Goal: Communication & Community: Answer question/provide support

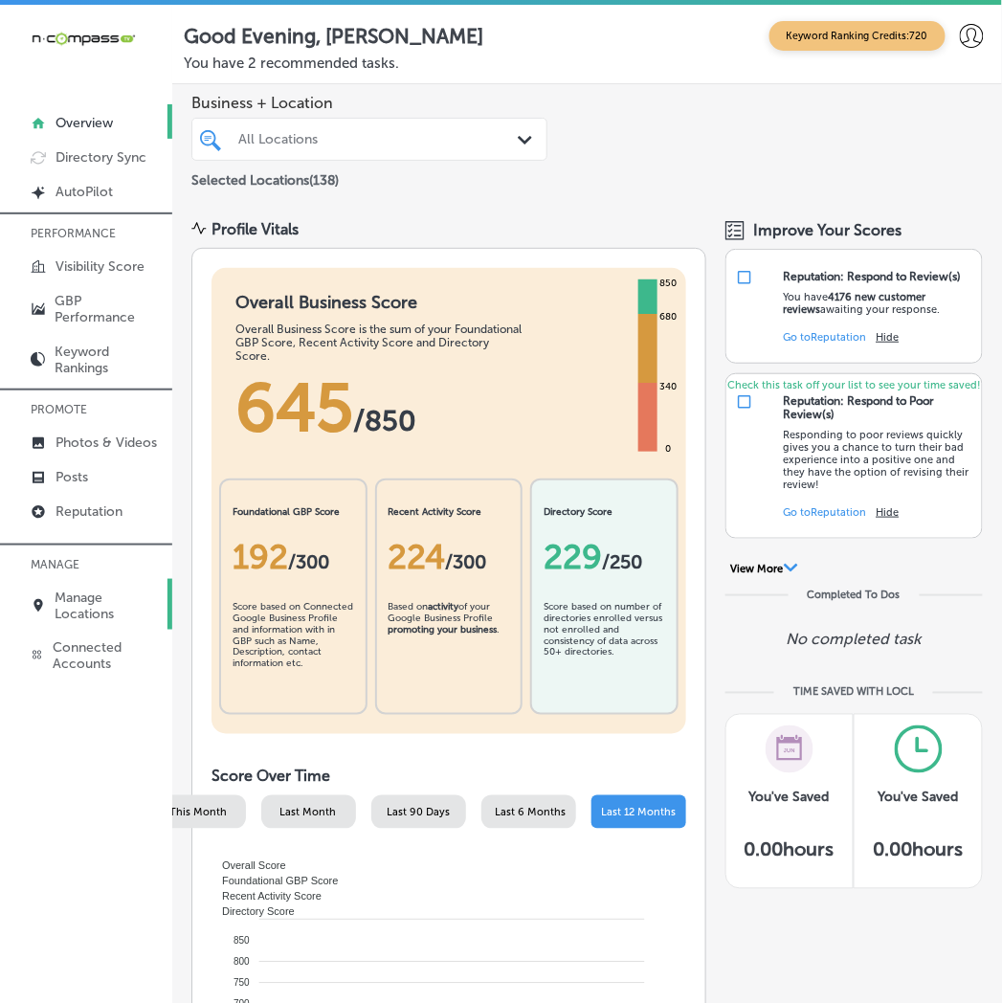
click at [83, 610] on p "Manage Locations" at bounding box center [108, 605] width 107 height 33
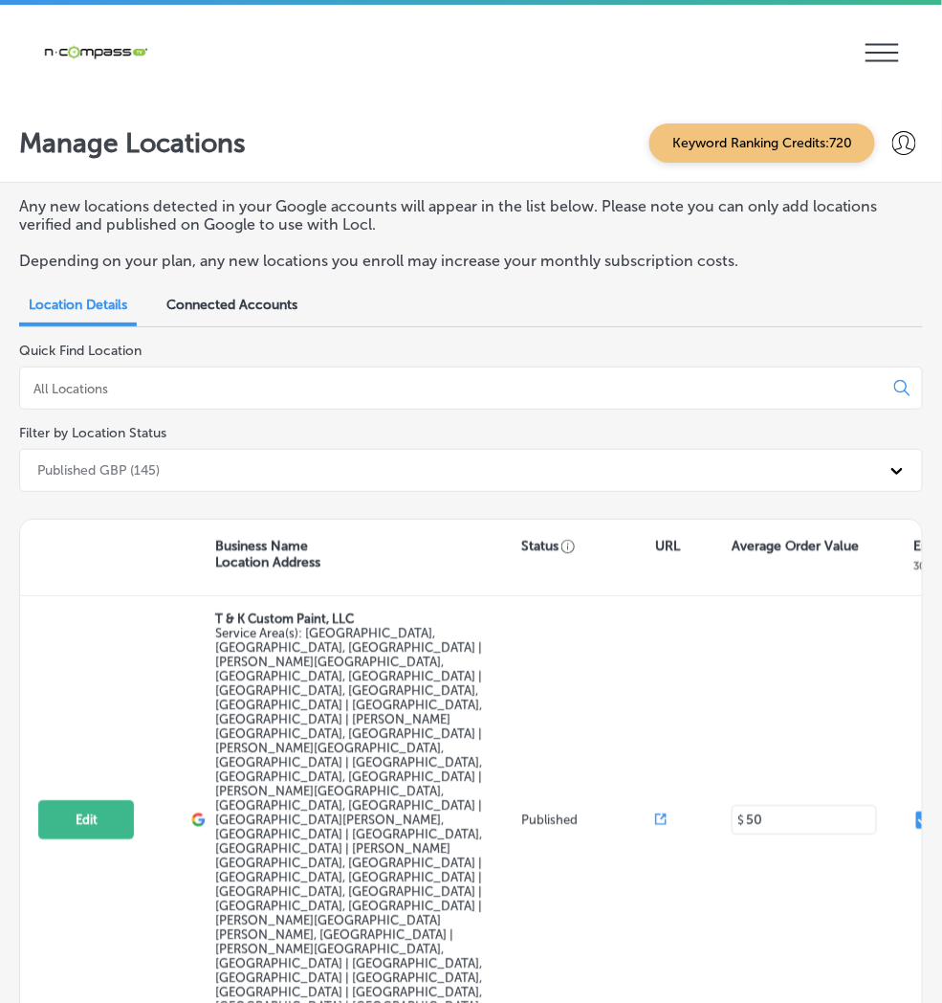
click at [258, 519] on div "Business Name Location Address Status URL Average Order Value Enrolled Premium …" at bounding box center [775, 557] width 1510 height 77
click at [100, 99] on div "iconmonstr-menu-thin copy Created with Sketch. Overview Directory Sync Created …" at bounding box center [471, 52] width 942 height 95
click at [302, 366] on div at bounding box center [471, 387] width 904 height 43
click at [301, 380] on input at bounding box center [456, 388] width 848 height 17
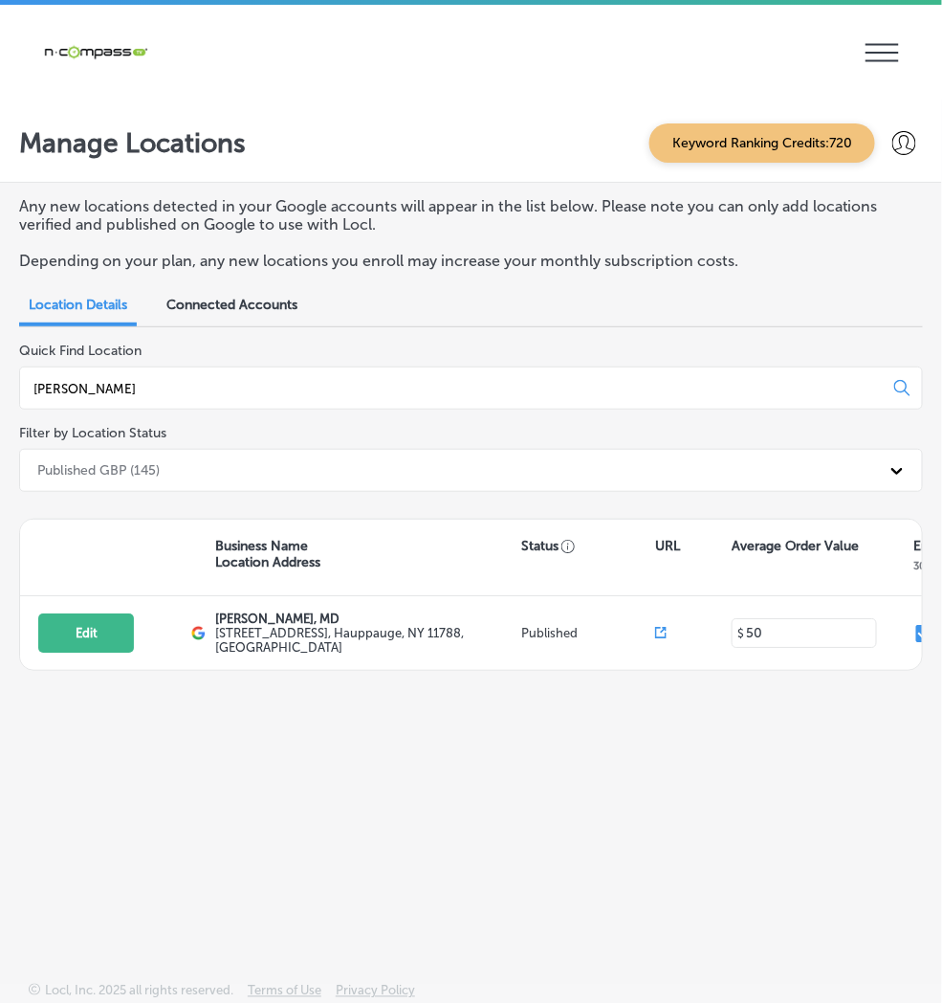
type input "[PERSON_NAME]"
click at [0, 0] on p "Reputation" at bounding box center [0, 0] width 0 height 0
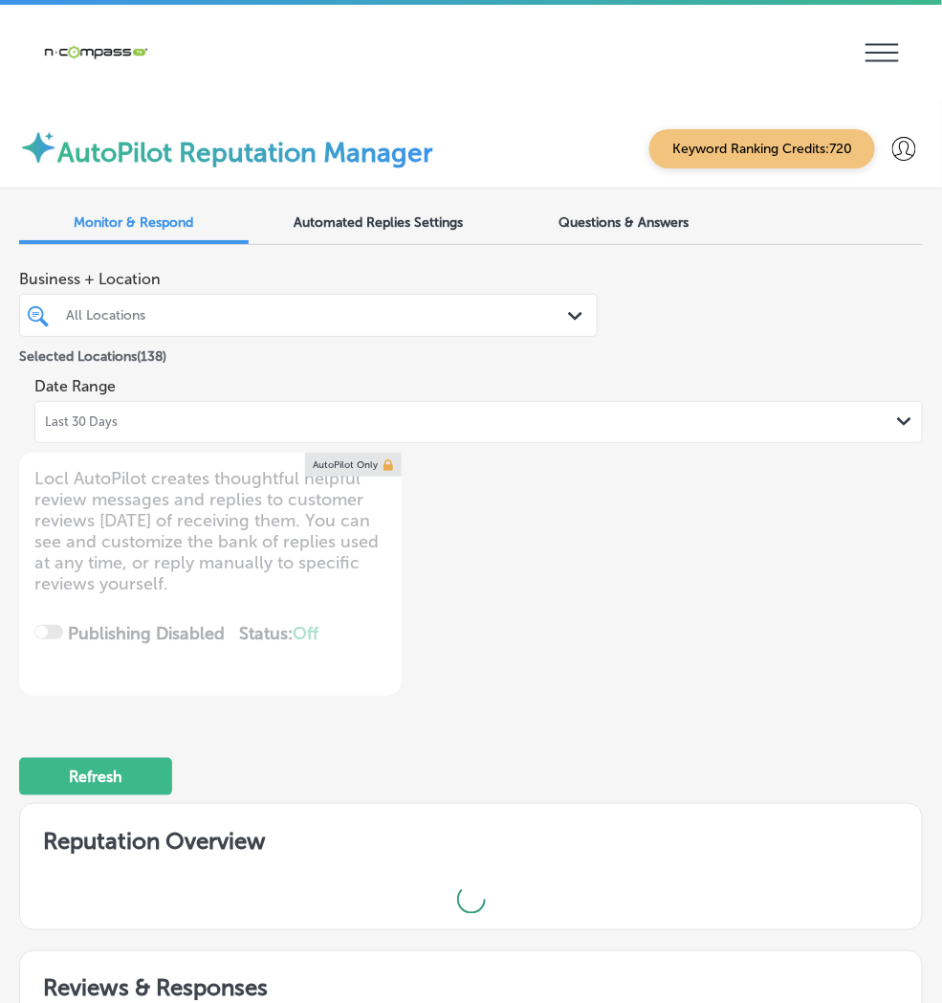
click at [320, 307] on div "All Locations" at bounding box center [318, 315] width 504 height 16
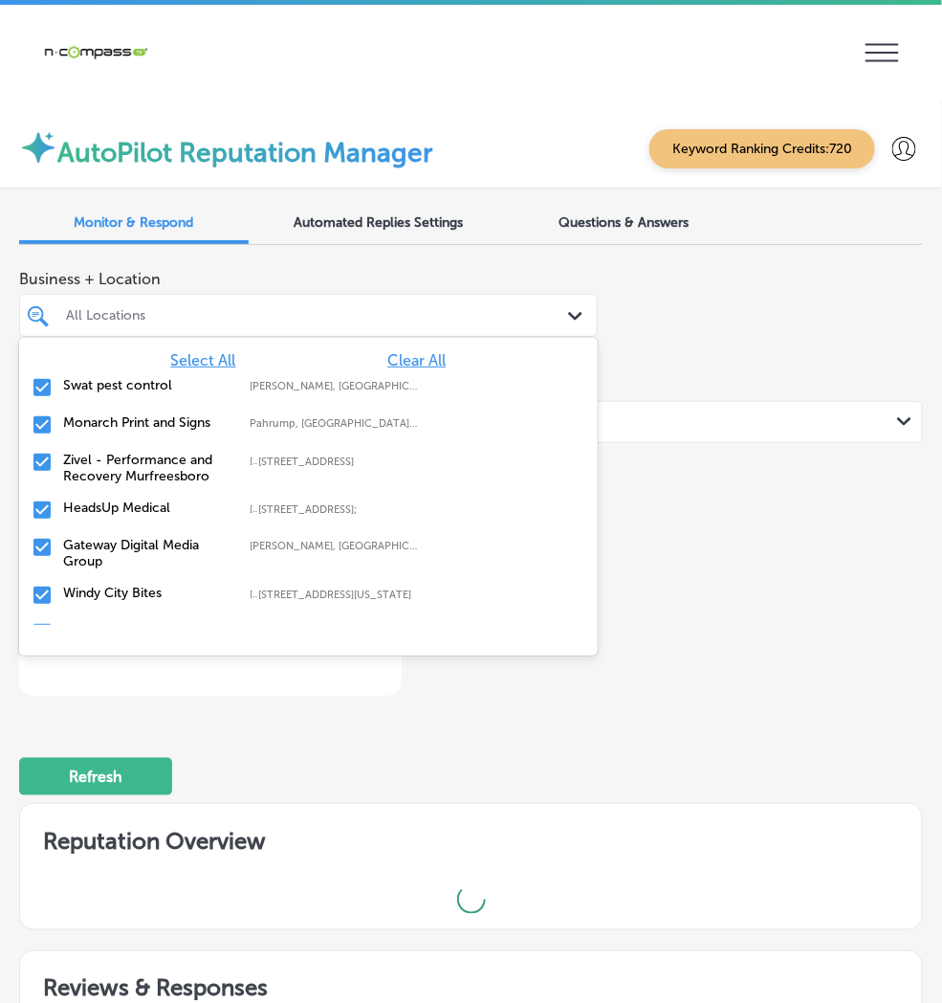
click at [446, 351] on span "Clear All" at bounding box center [416, 360] width 58 height 18
type textarea "x"
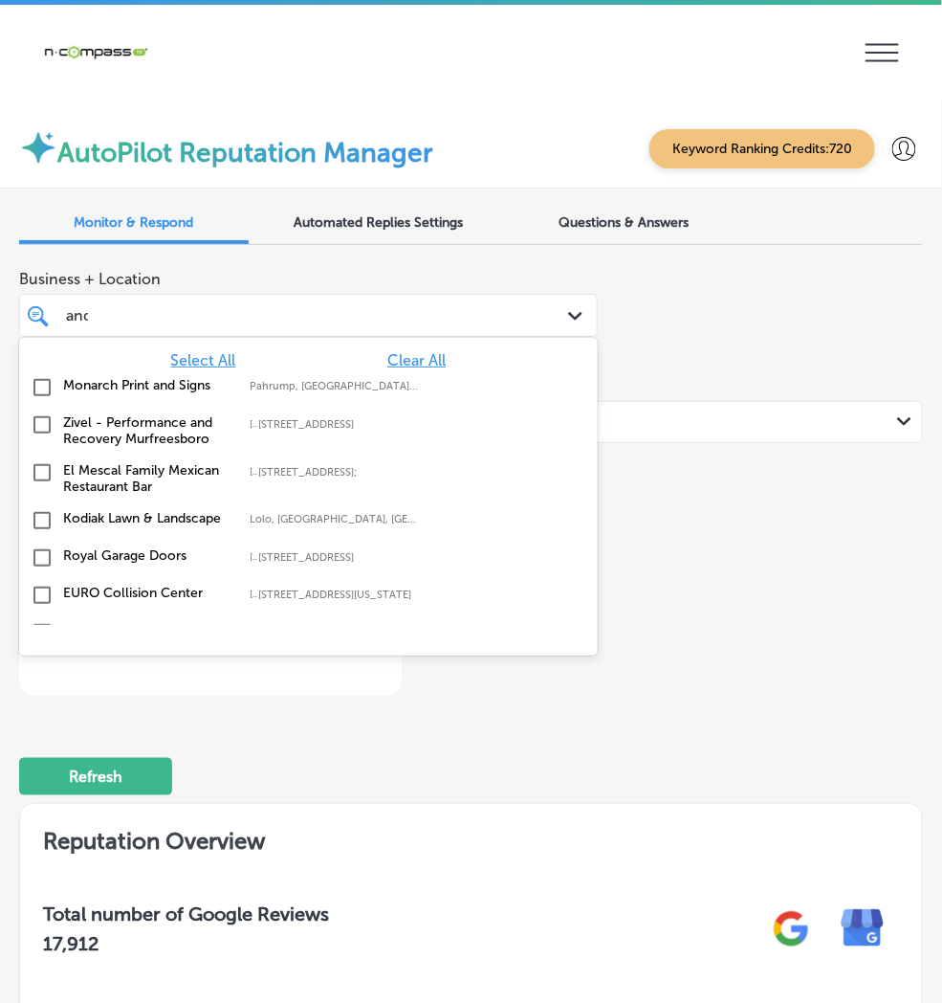
type input "[PERSON_NAME]"
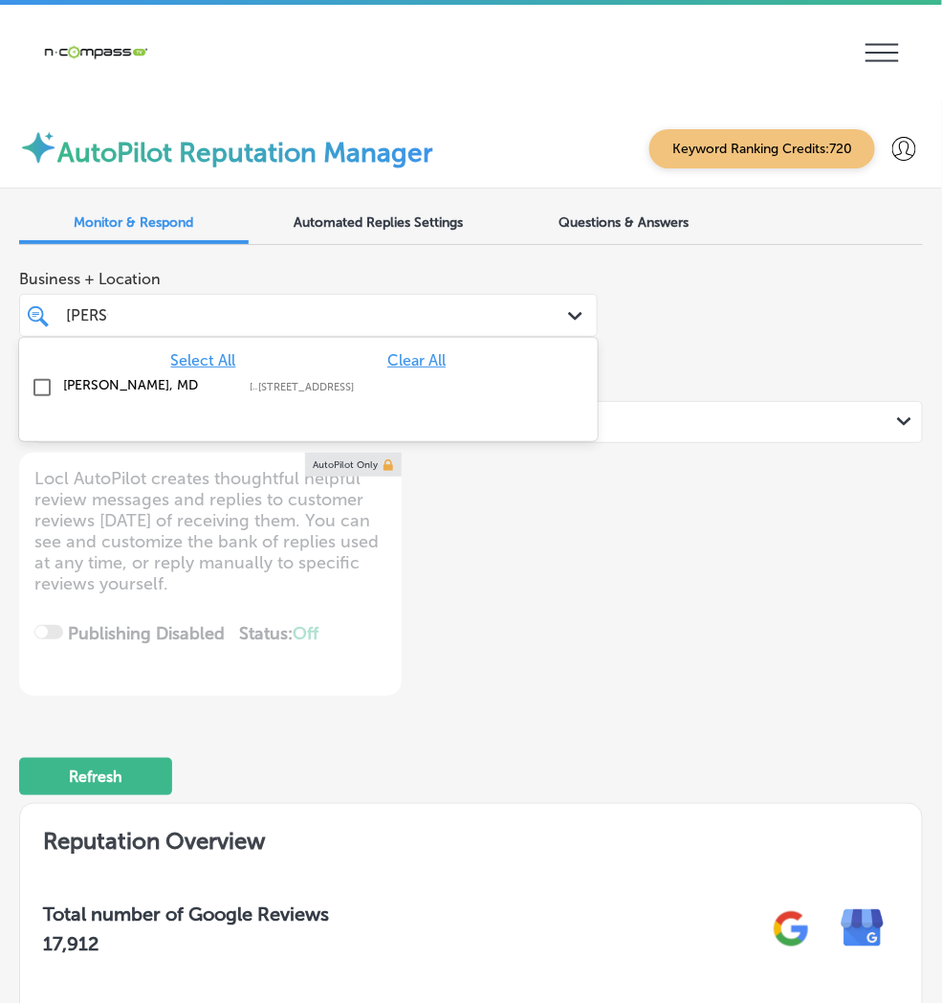
click at [418, 381] on label "[STREET_ADDRESS]" at bounding box center [338, 387] width 160 height 12
type textarea "x"
type input "esmera"
click at [418, 381] on label "[STREET_ADDRESS][PERSON_NAME]" at bounding box center [338, 393] width 160 height 25
type textarea "x"
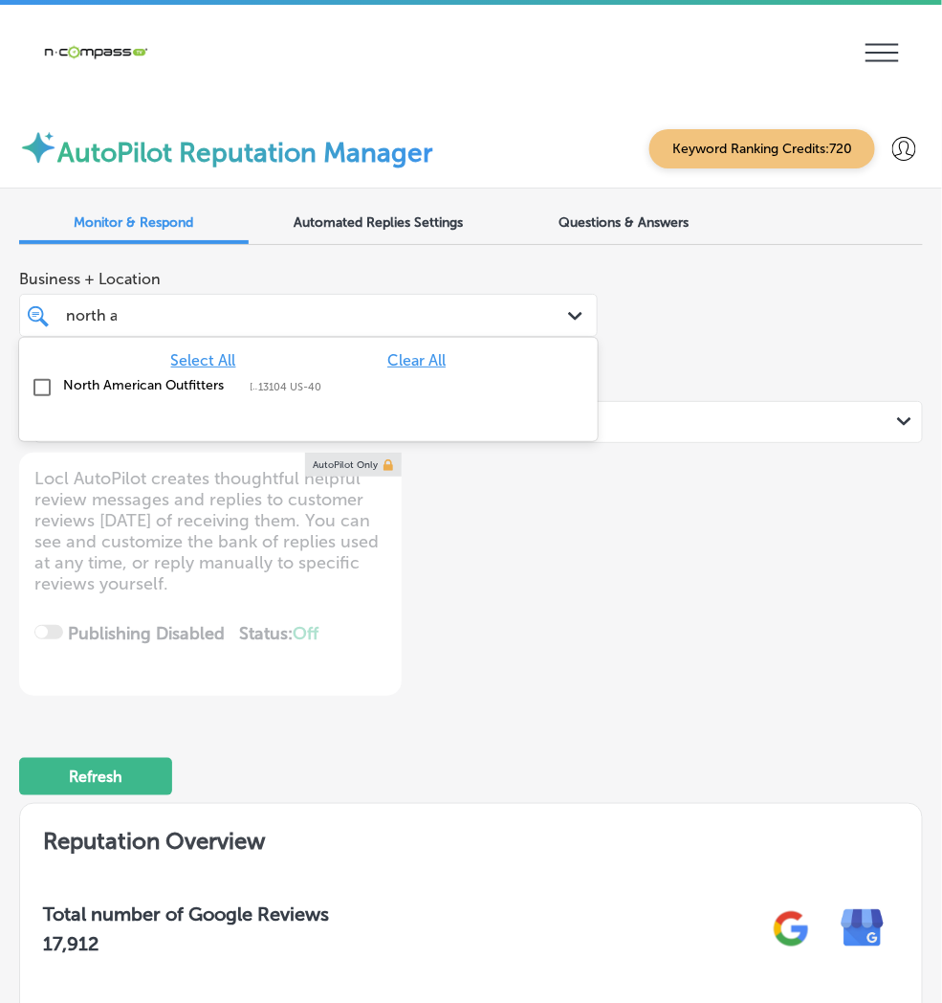
type input "[GEOGRAPHIC_DATA]"
click at [418, 381] on label "13104 US-40" at bounding box center [338, 387] width 160 height 12
type textarea "x"
type input "fox digi"
click at [417, 380] on label "[PERSON_NAME], [GEOGRAPHIC_DATA], [GEOGRAPHIC_DATA] | Menasha, [GEOGRAPHIC_DATA…" at bounding box center [333, 386] width 167 height 12
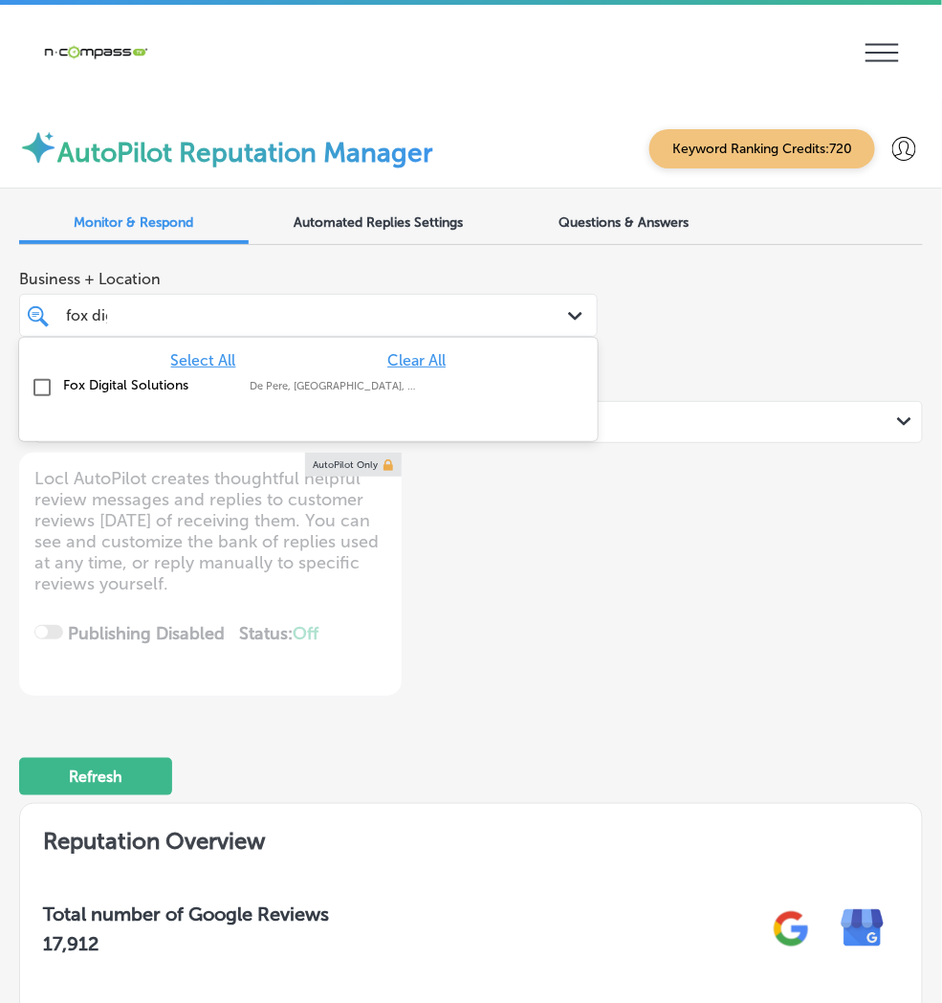
type textarea "x"
type input "a"
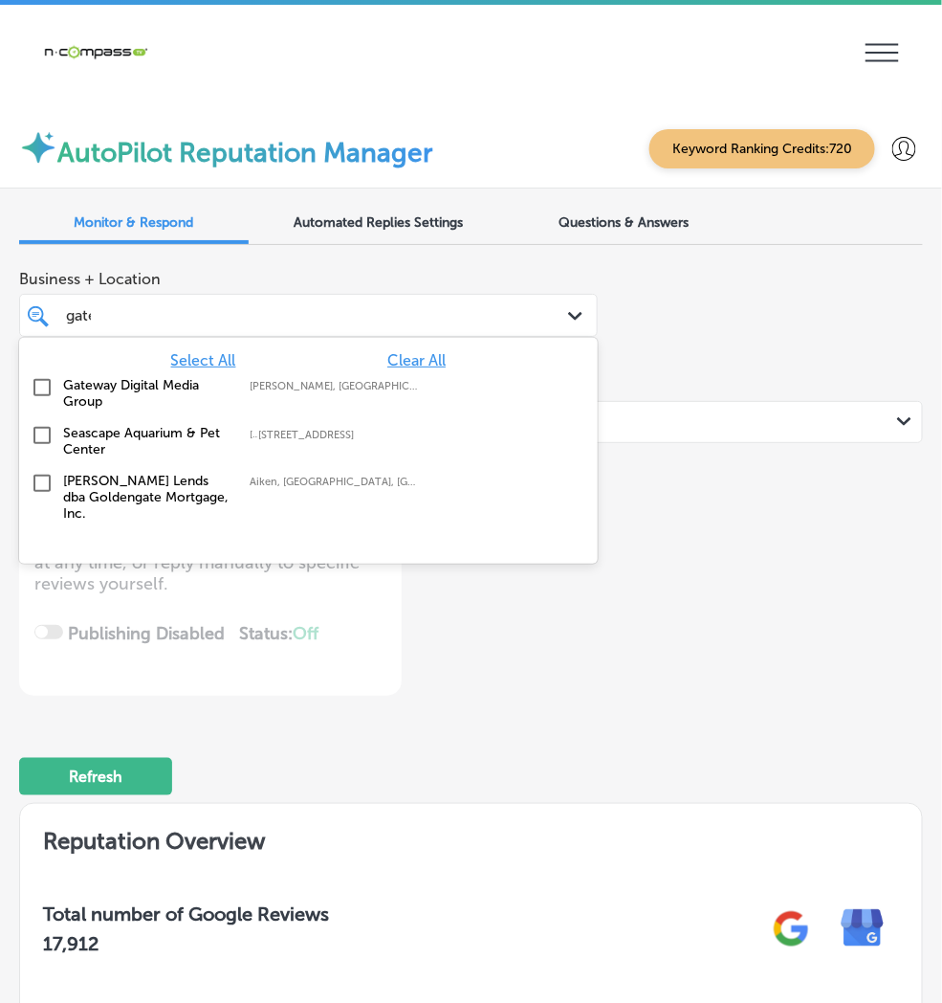
type input "gatewa"
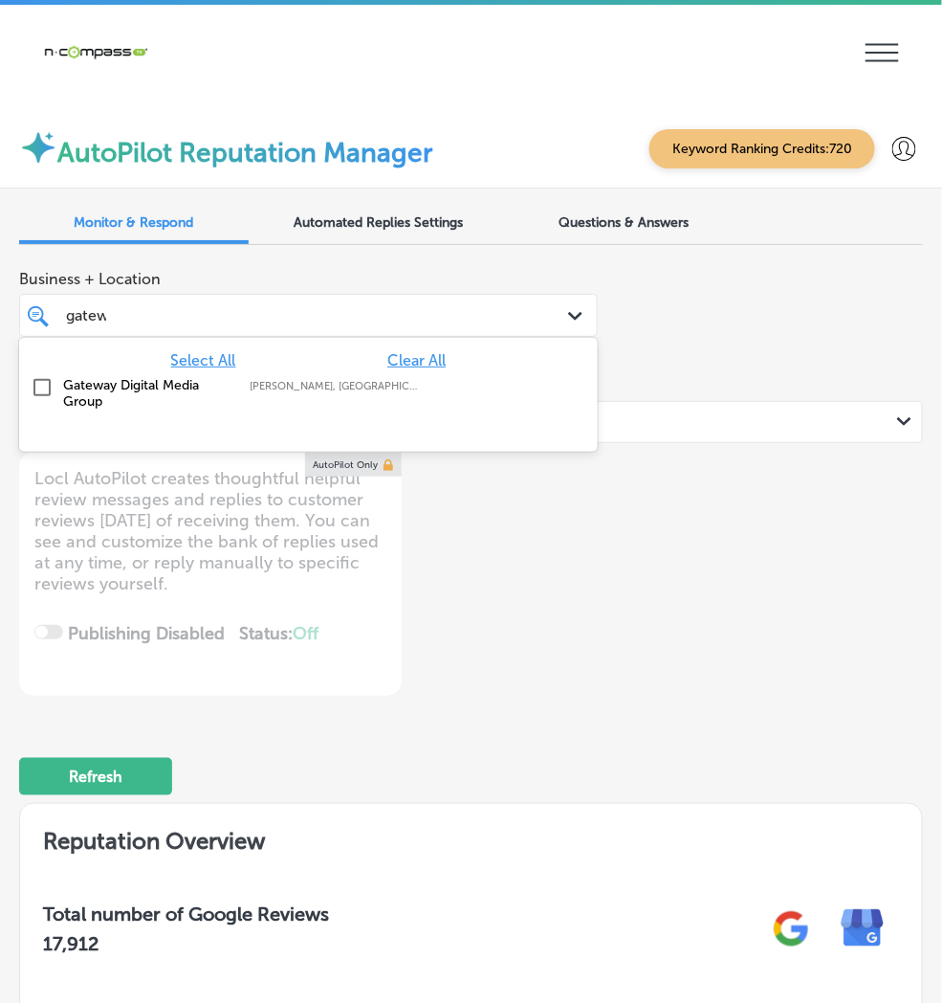
click at [417, 380] on label "[PERSON_NAME], [GEOGRAPHIC_DATA], [GEOGRAPHIC_DATA] | [GEOGRAPHIC_DATA], [GEOGR…" at bounding box center [333, 386] width 167 height 12
type textarea "x"
type input "livesca"
click at [418, 381] on label "[STREET_ADDRESS]" at bounding box center [338, 387] width 160 height 12
type textarea "x"
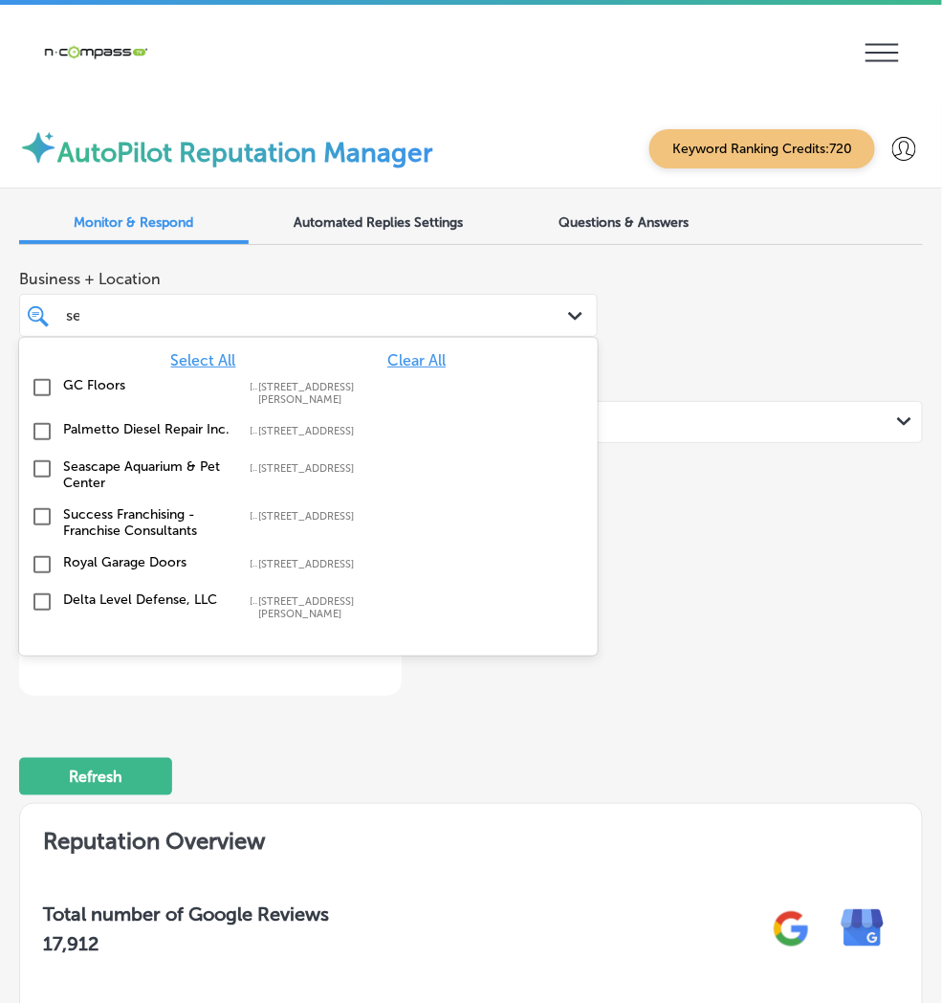
type input "sera"
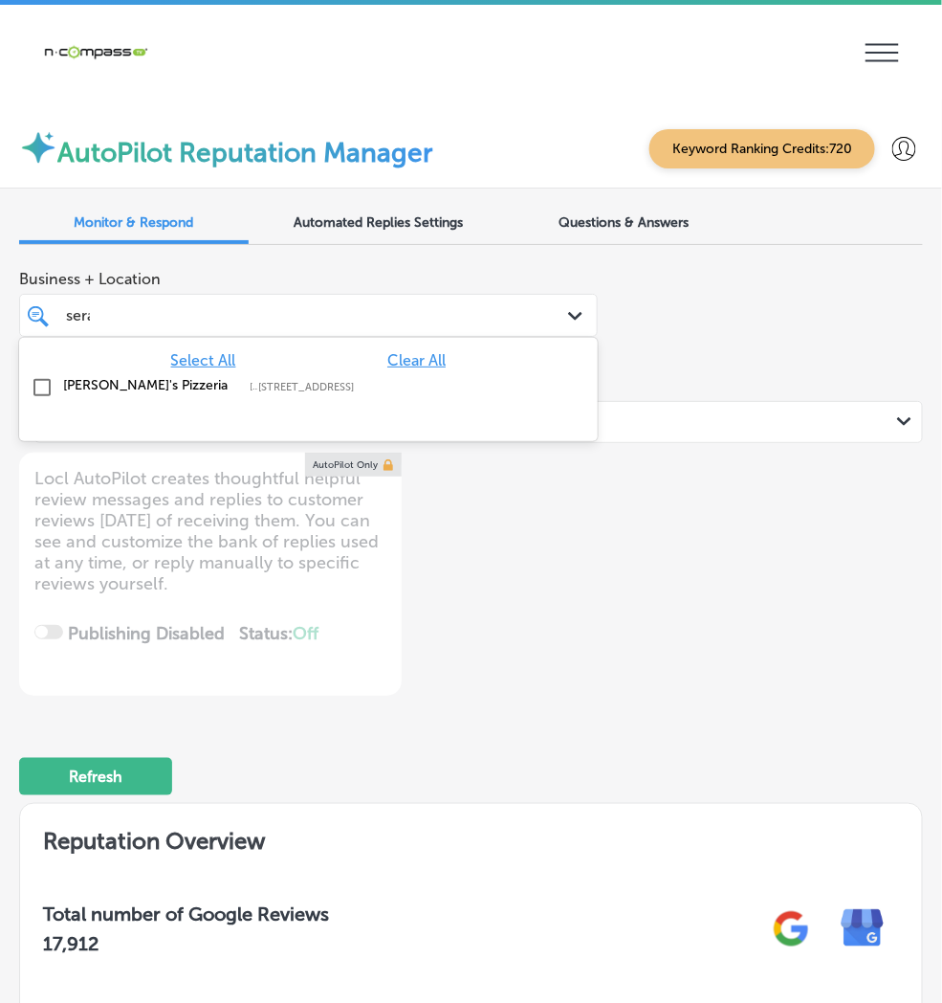
click at [455, 373] on div "[PERSON_NAME]'s Pizzeria [STREET_ADDRESS][PERSON_NAME] [STREET_ADDRESS][PERSON_…" at bounding box center [309, 388] width 564 height 30
type textarea "x"
type input "sera"
click at [581, 416] on div "Business + Location option [STREET_ADDRESS]. option [STREET_ADDRESS]. 2 results…" at bounding box center [471, 477] width 904 height 435
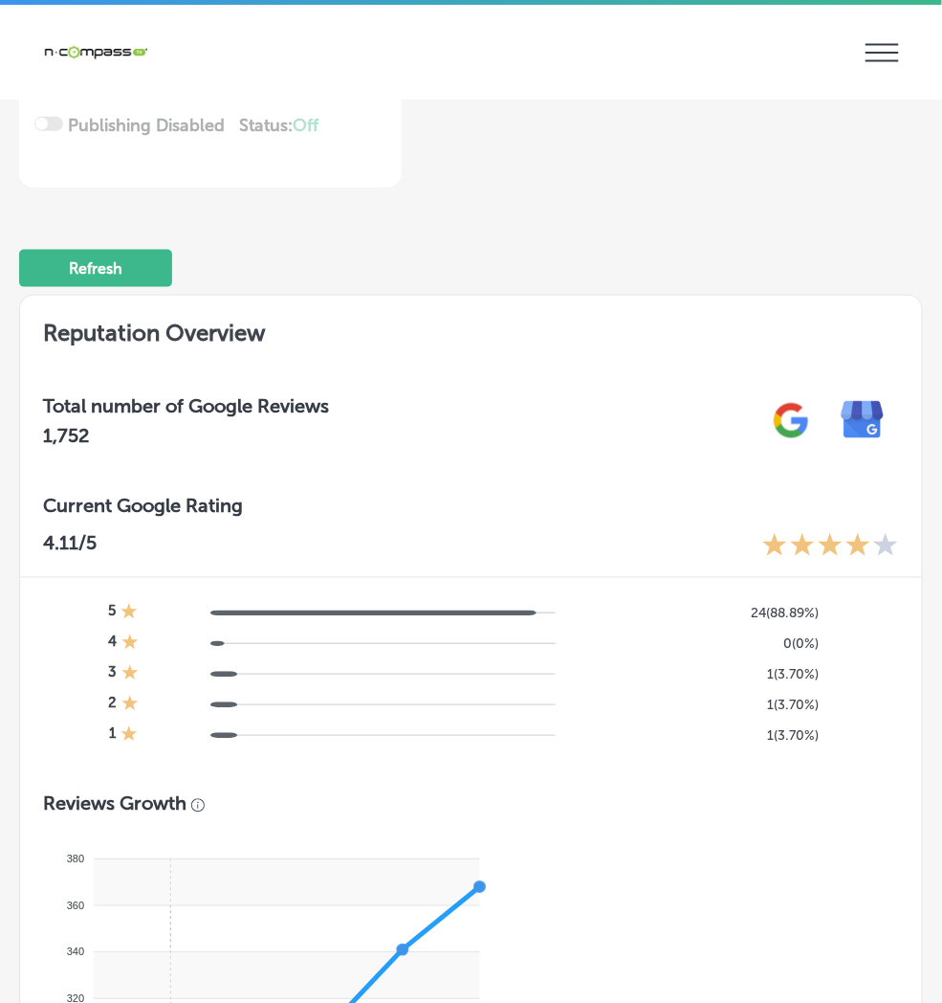
scroll to position [709, 0]
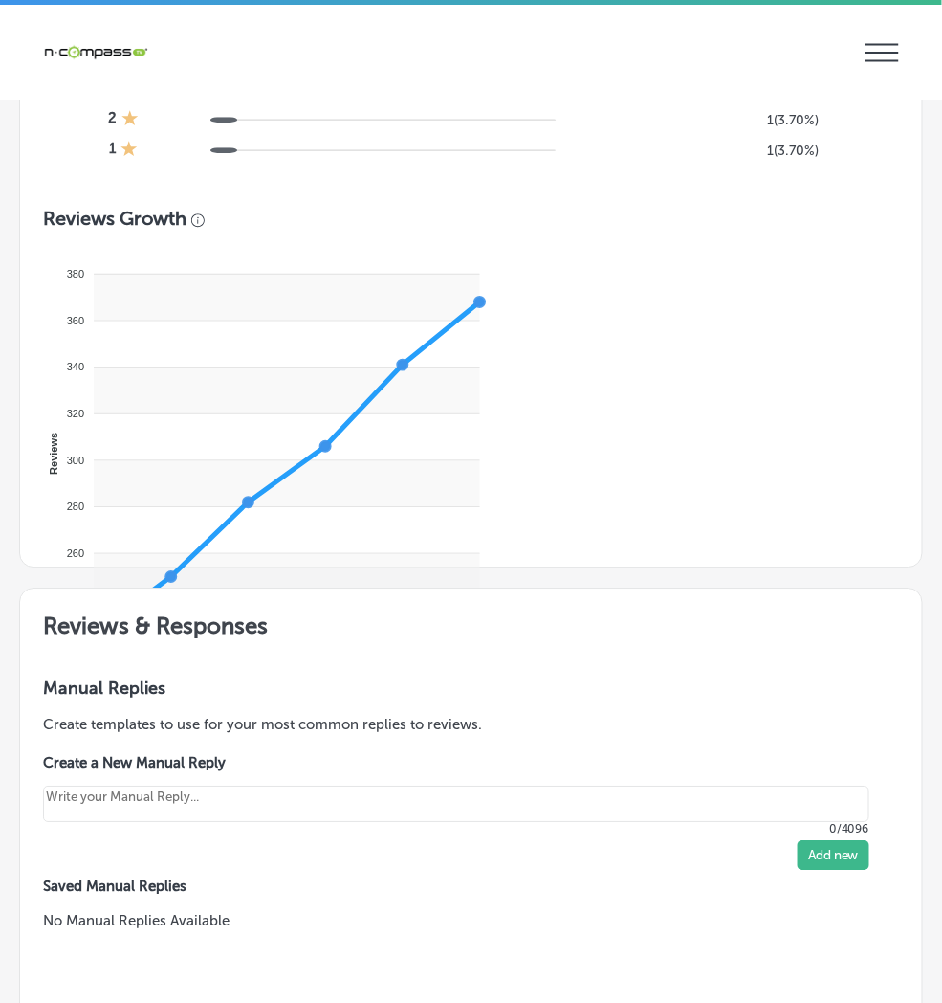
scroll to position [1134, 0]
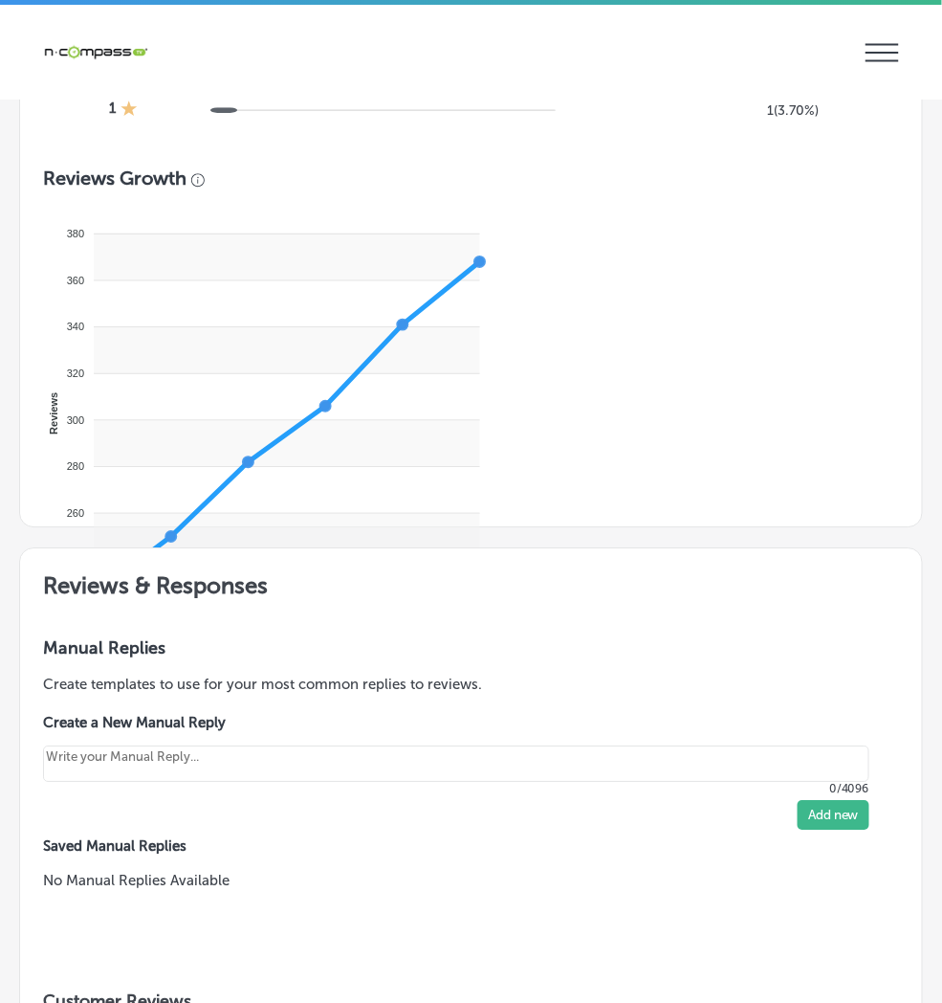
click at [347, 714] on div "Manual Replies Create templates to use for your most common replies to reviews.…" at bounding box center [471, 783] width 902 height 338
click at [276, 614] on div "Manual Replies Create templates to use for your most common replies to reviews.…" at bounding box center [471, 783] width 902 height 338
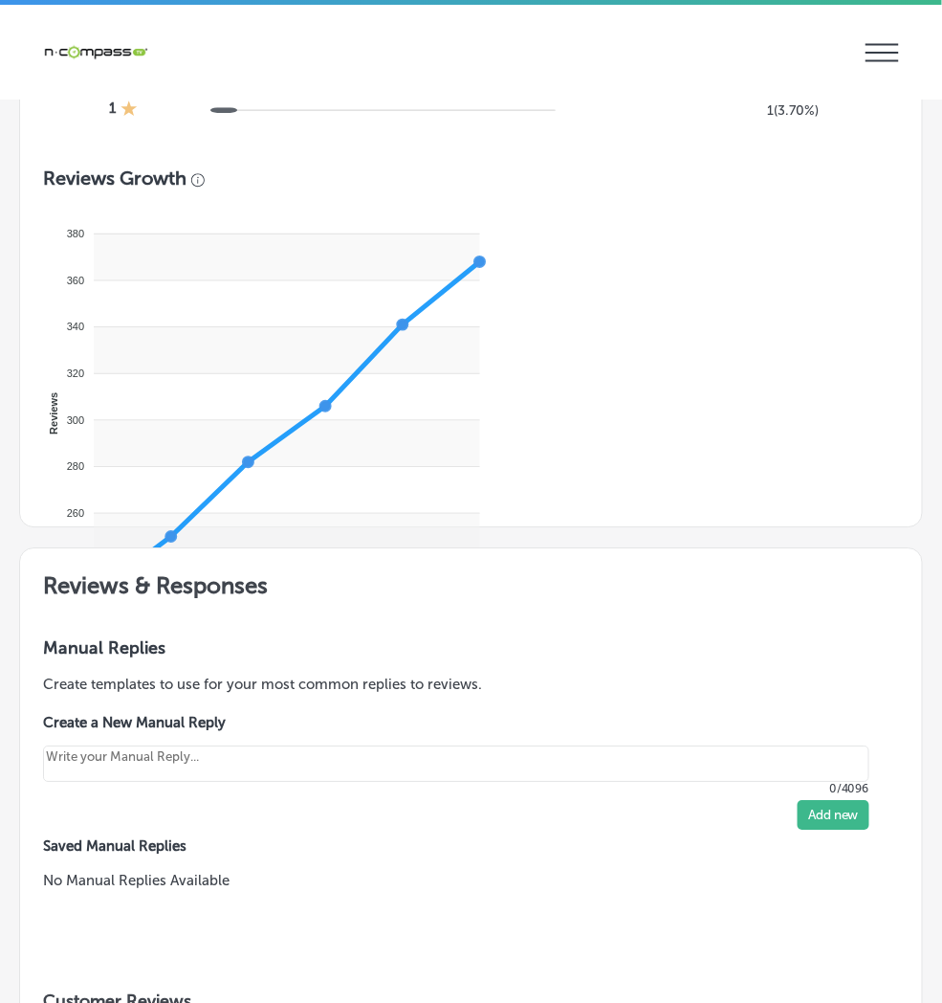
click at [277, 614] on div "Manual Replies Create templates to use for your most common replies to reviews.…" at bounding box center [471, 783] width 902 height 338
drag, startPoint x: 775, startPoint y: 827, endPoint x: 457, endPoint y: 770, distance: 322.6
drag, startPoint x: 486, startPoint y: 662, endPoint x: 760, endPoint y: 848, distance: 330.6
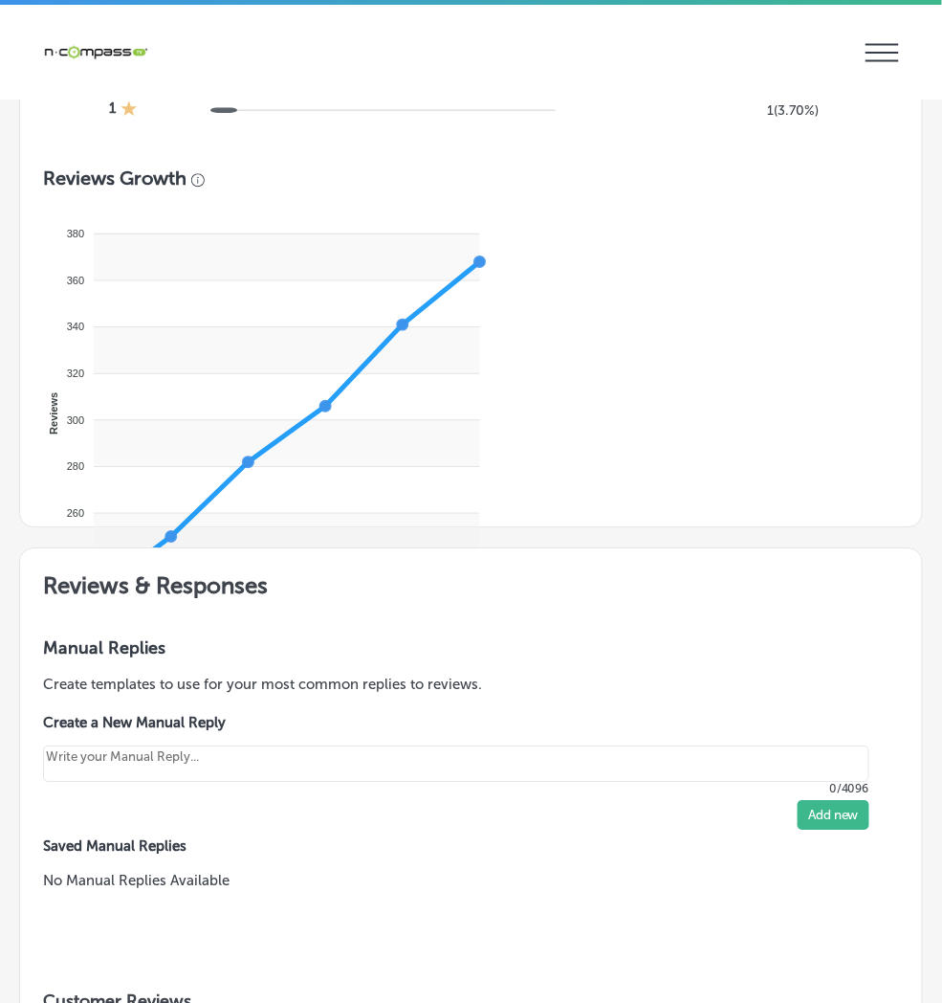
copy div "[PERSON_NAME] [PERSON_NAME] [DATE] 10:28 AM North American Outfitters [STREET_A…"
click at [378, 861] on div "Manual Replies Create templates to use for your most common replies to reviews.…" at bounding box center [471, 783] width 902 height 338
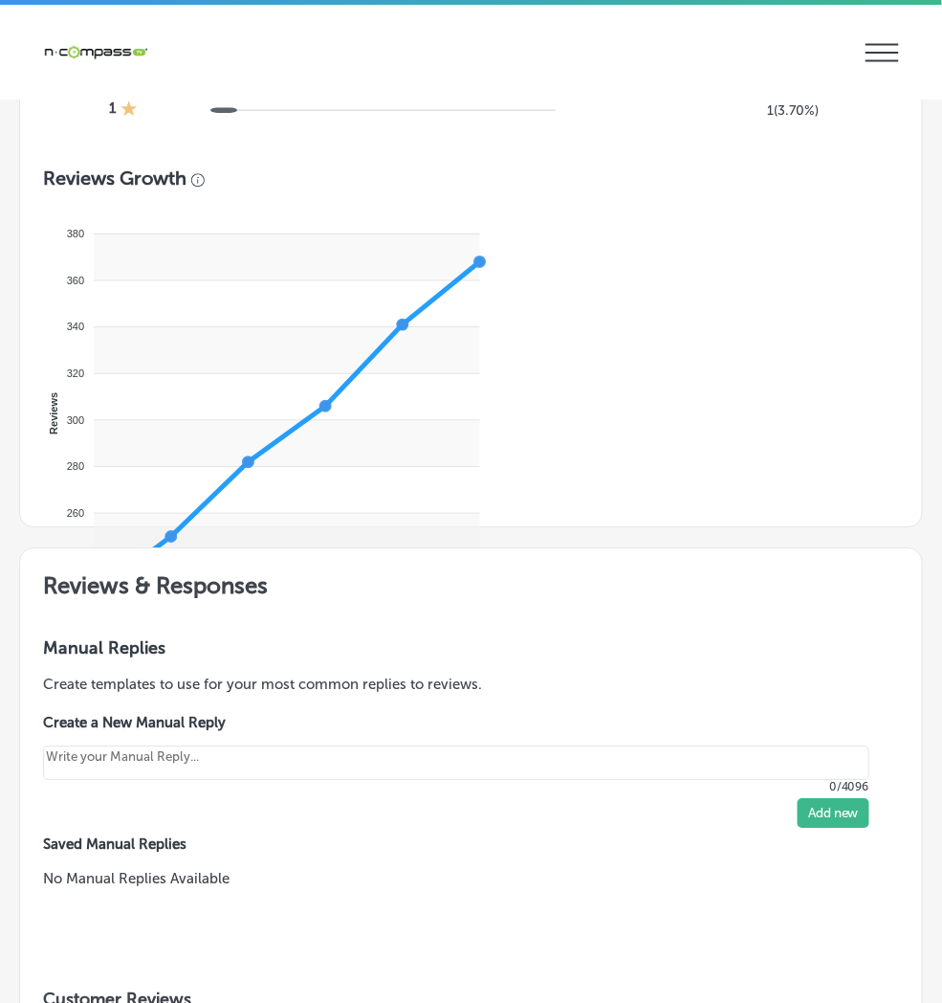
type textarea "x"
paste textarea "Thank you so much for the great review, [PERSON_NAME]! We're glad to hear you e…"
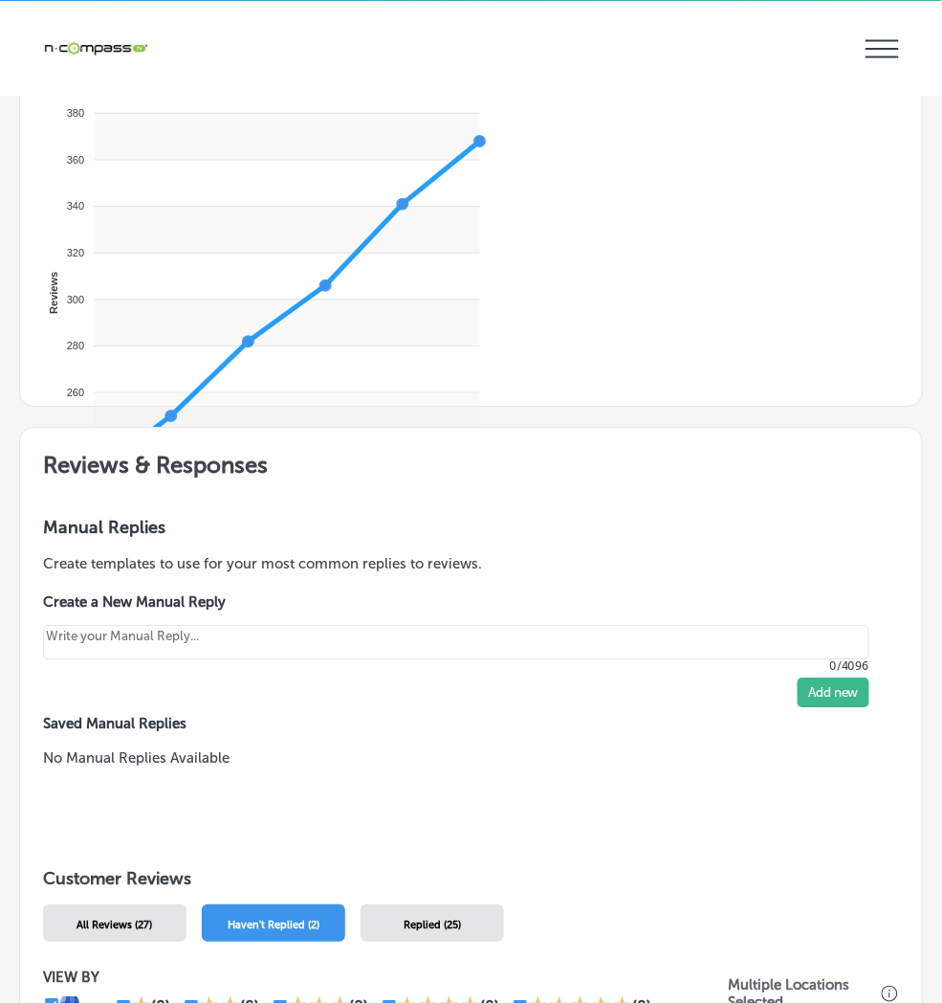
scroll to position [1292, 0]
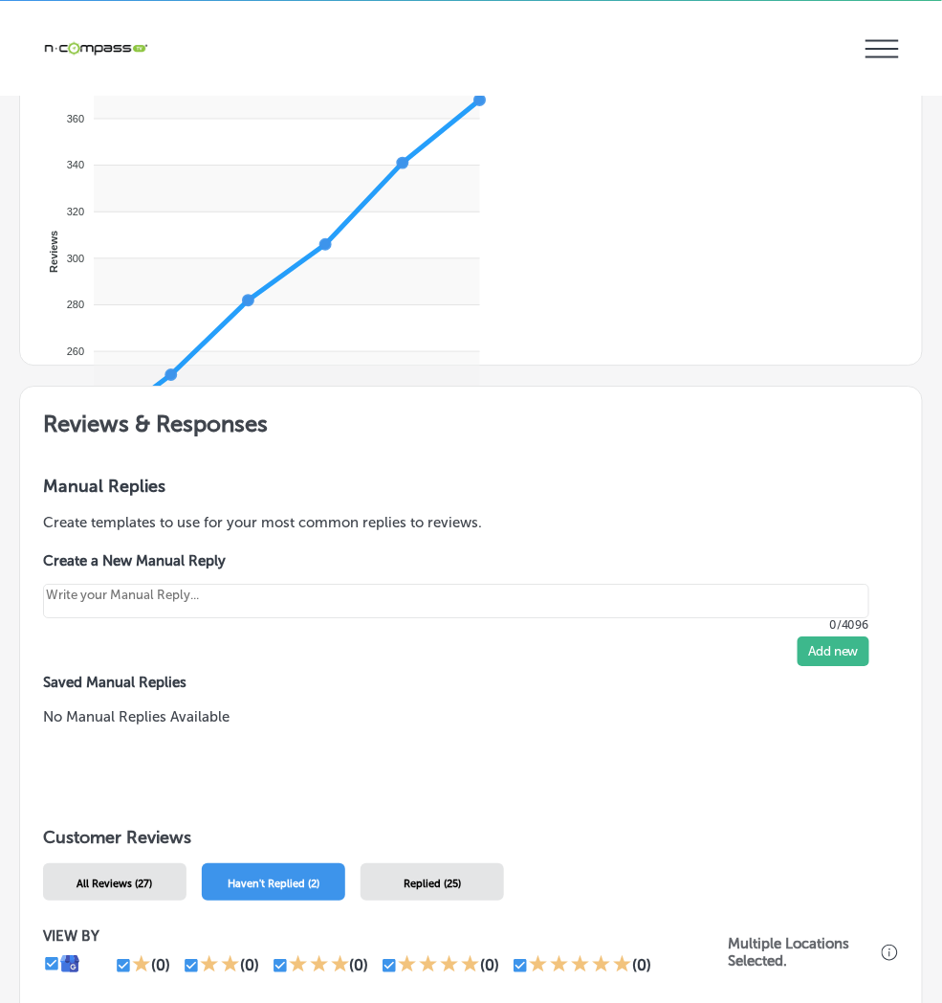
drag, startPoint x: 763, startPoint y: 857, endPoint x: 459, endPoint y: 748, distance: 323.2
drag, startPoint x: 766, startPoint y: 844, endPoint x: 448, endPoint y: 728, distance: 339.0
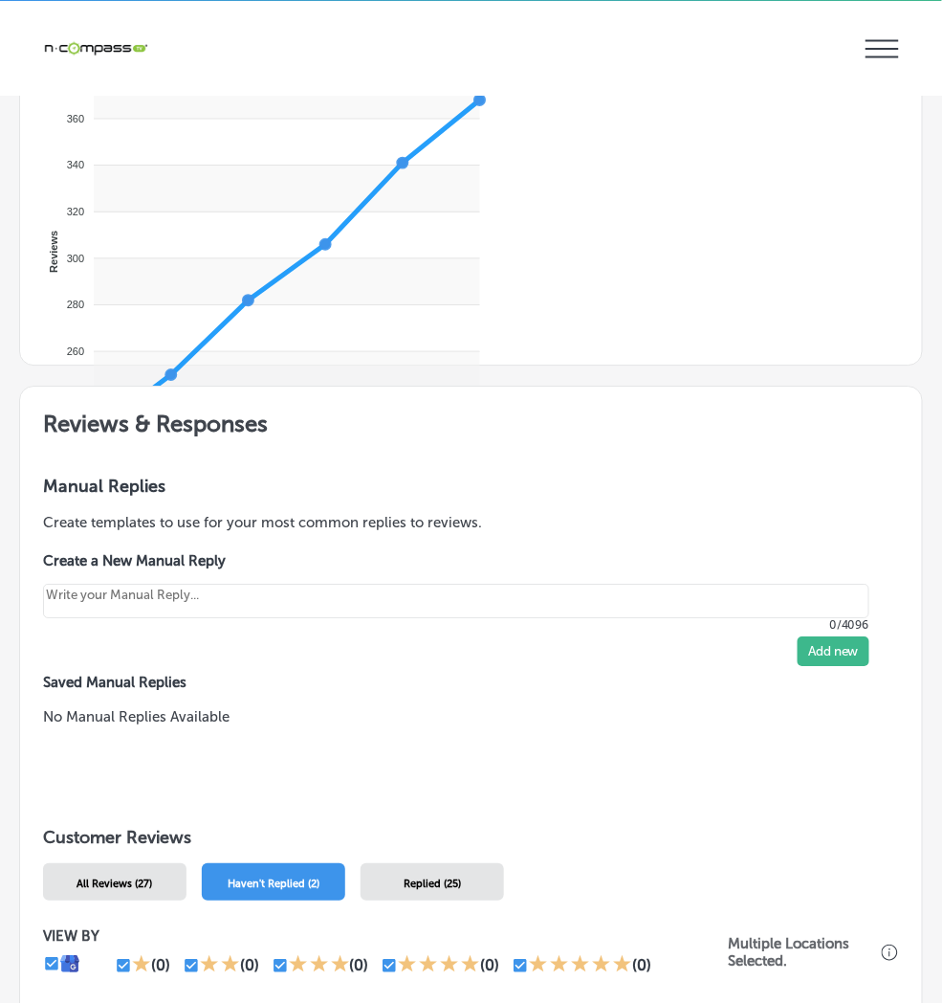
type textarea "Thank you so much for the review, [PERSON_NAME]! We're glad to hear you enjoyed…"
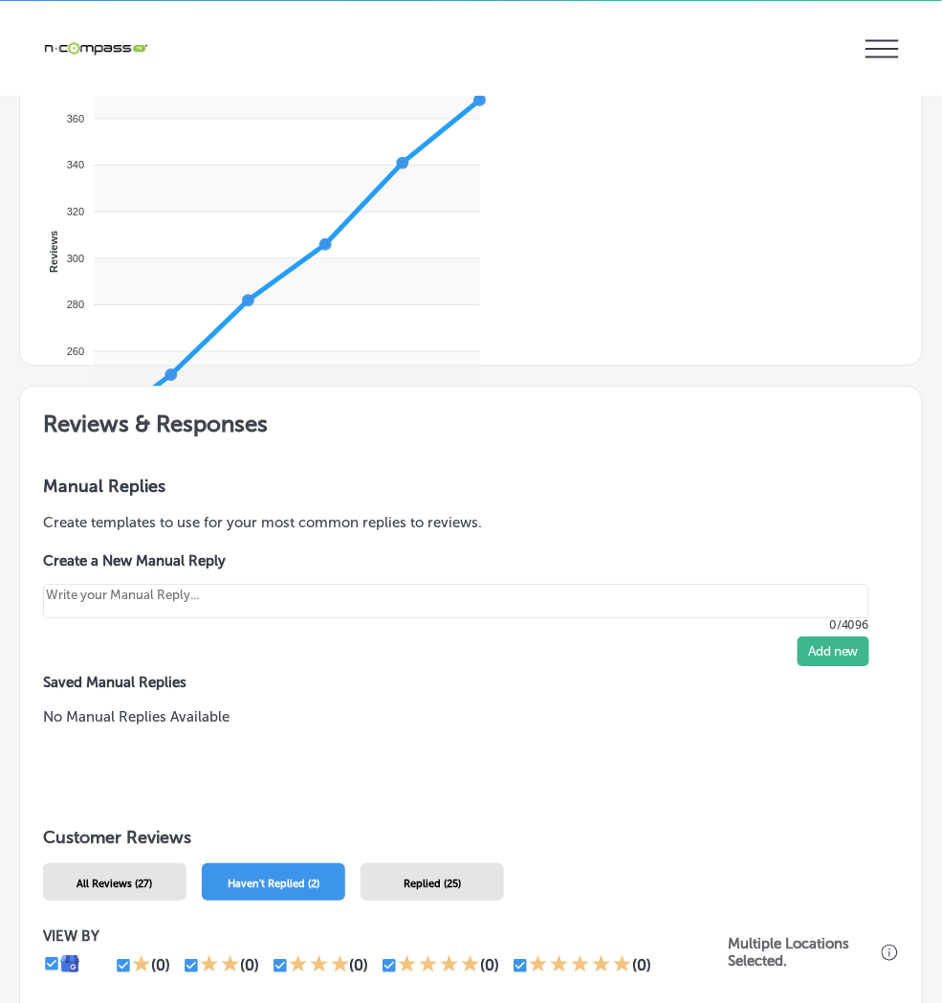
click at [395, 782] on div "Manual Replies Create templates to use for your most common replies to reviews.…" at bounding box center [471, 621] width 902 height 336
drag, startPoint x: 499, startPoint y: 959, endPoint x: 349, endPoint y: 902, distance: 160.5
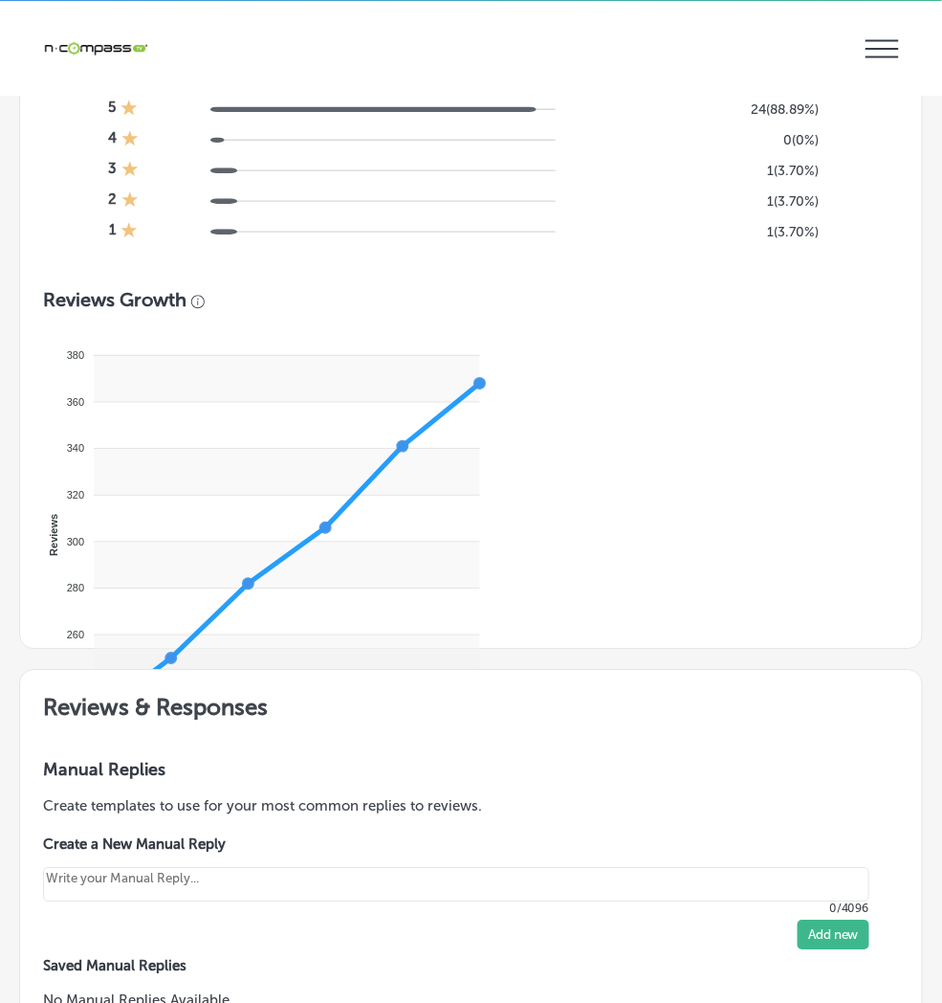
type textarea "x"
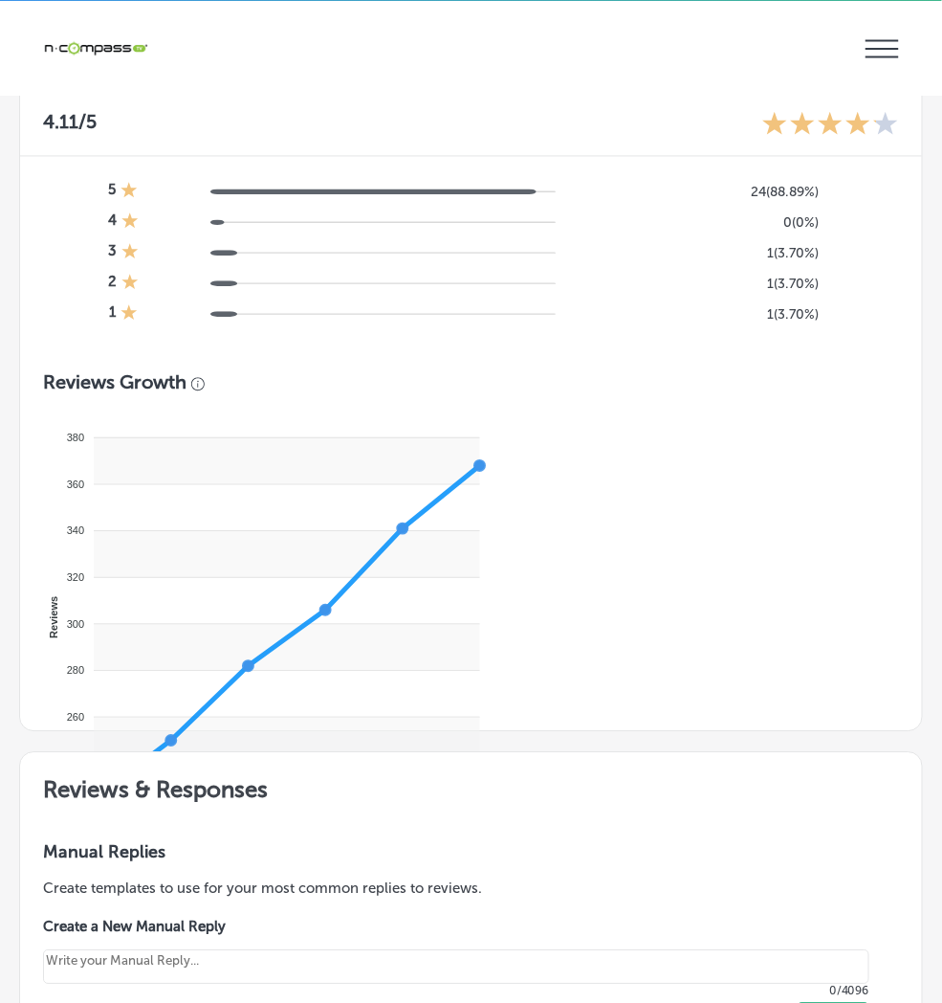
drag, startPoint x: 751, startPoint y: 759, endPoint x: 454, endPoint y: 613, distance: 330.3
copy div "[PERSON_NAME][DATE] 9:06 AM [PERSON_NAME]'s Pizzeria [STREET_ADDRESS][PERSON_NA…"
drag, startPoint x: 497, startPoint y: 734, endPoint x: 805, endPoint y: 753, distance: 307.7
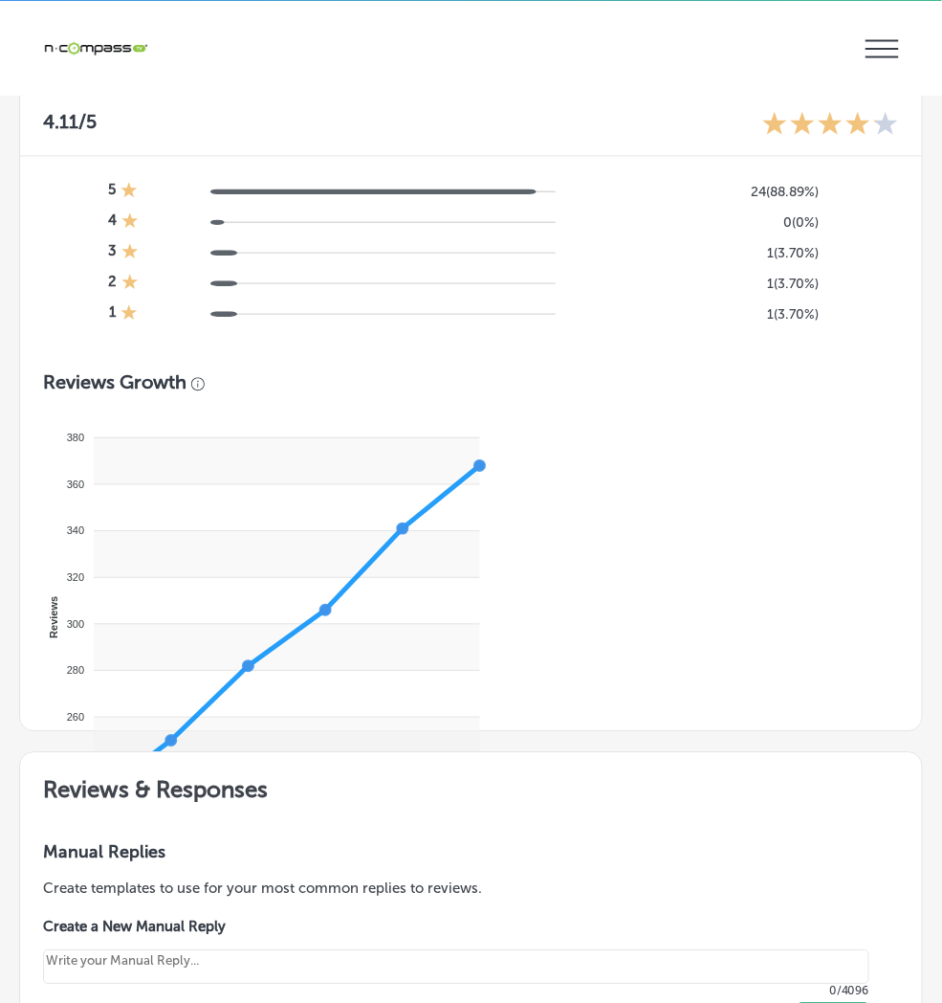
paste textarea "We're so glad you enjoyed our pizza and the great service from [PERSON_NAME]."
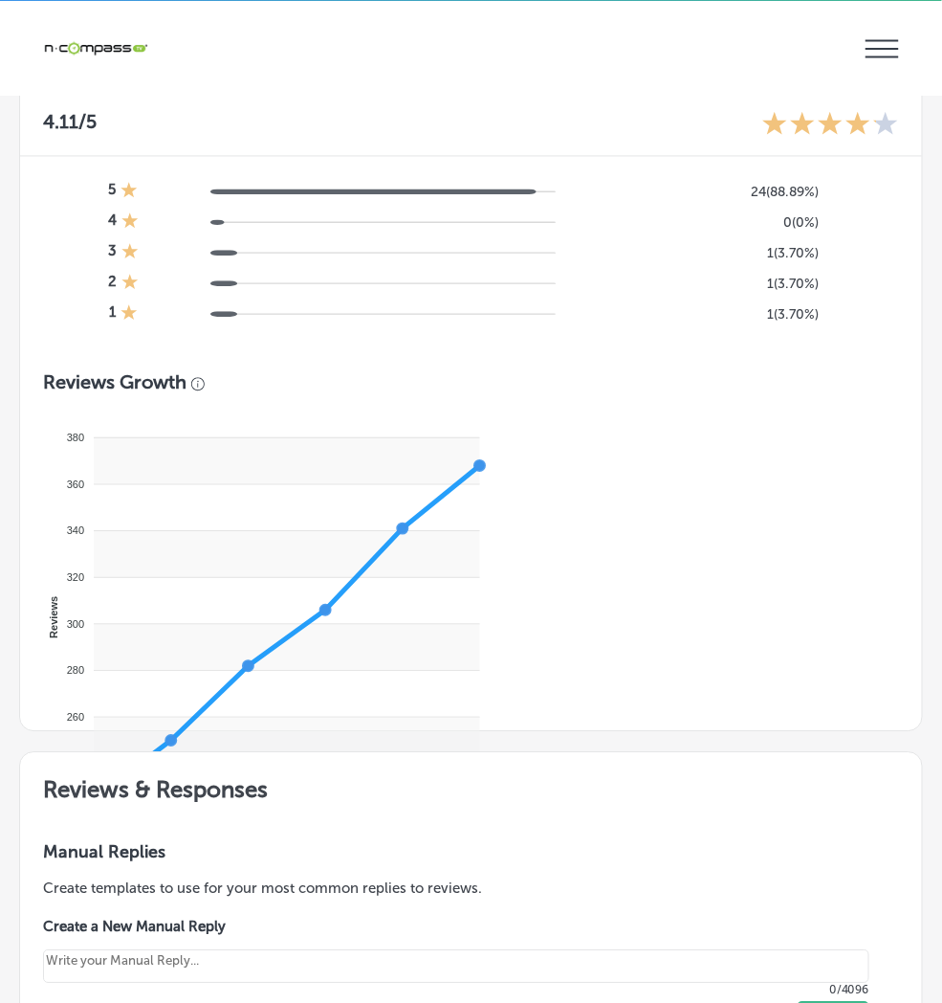
paste textarea "We'll be sure to pass along your kind words to [PERSON_NAME], and we can't wait…"
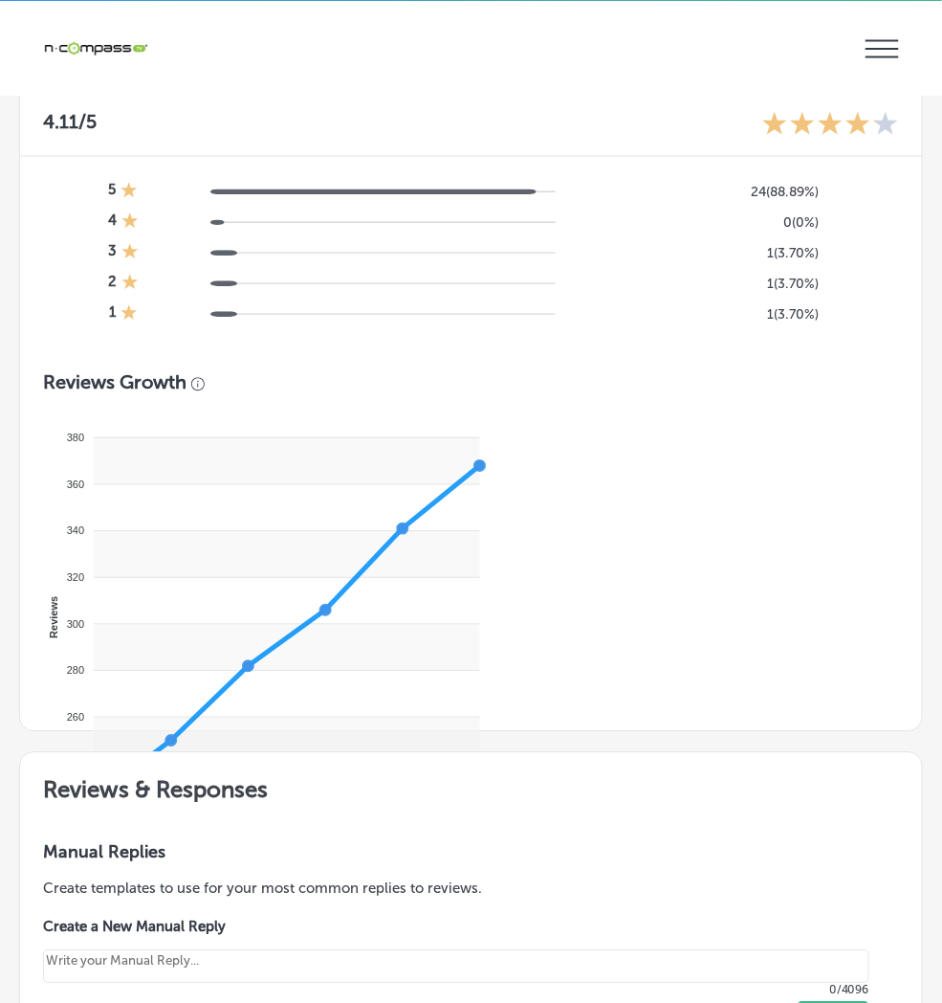
drag, startPoint x: 721, startPoint y: 913, endPoint x: 456, endPoint y: 821, distance: 280.5
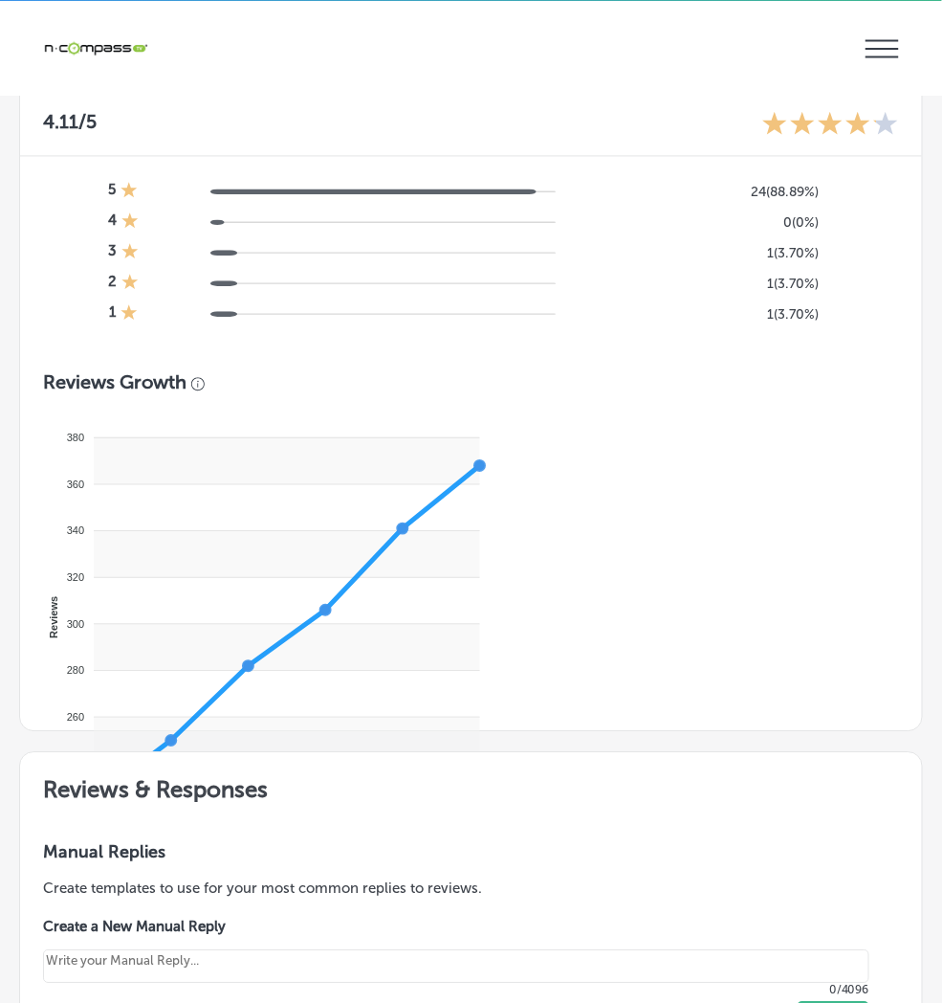
scroll to position [1161, 0]
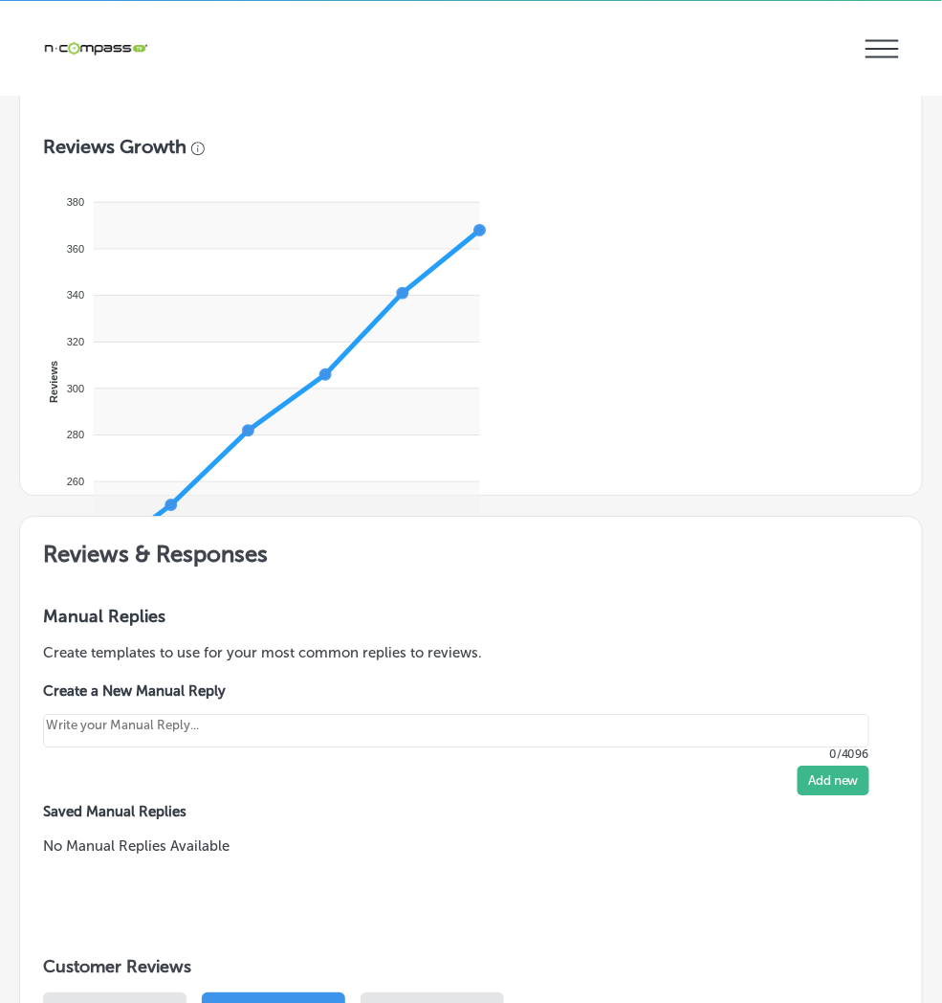
type textarea "Hi [PERSON_NAME]! Thank you for leaving us a review! We're so glad you enjoyed …"
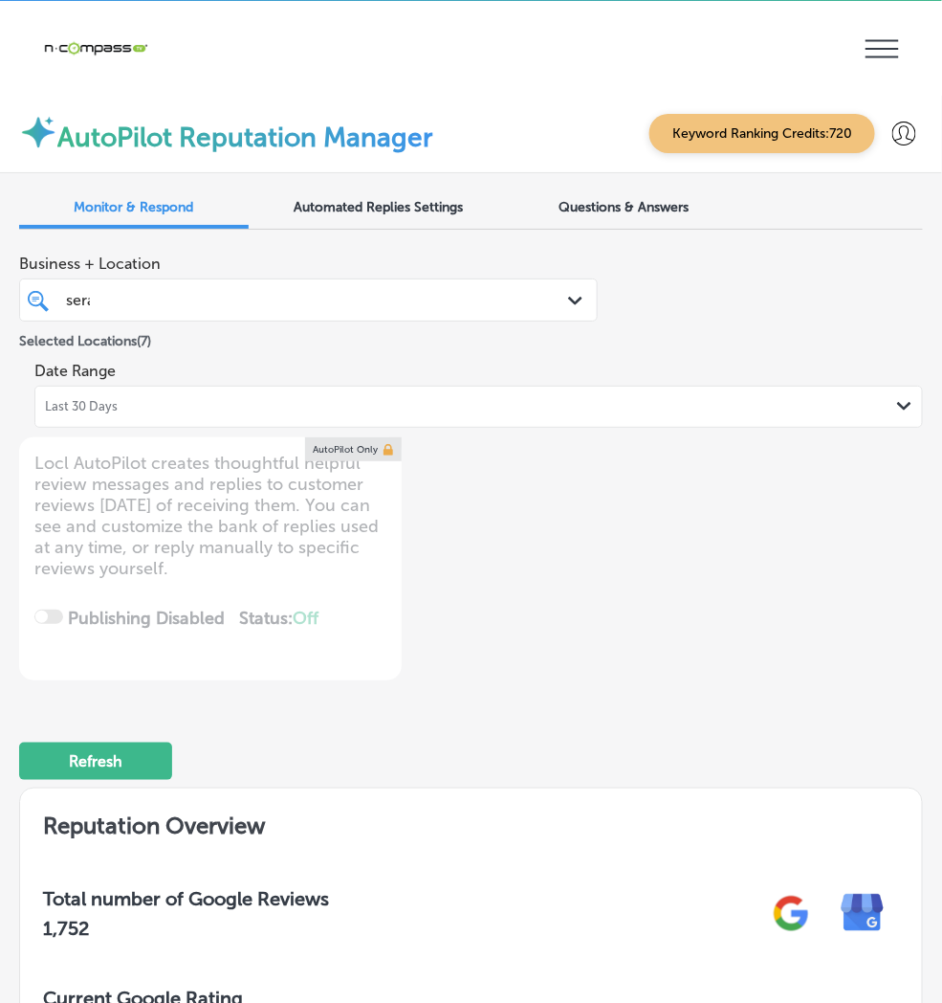
scroll to position [0, 0]
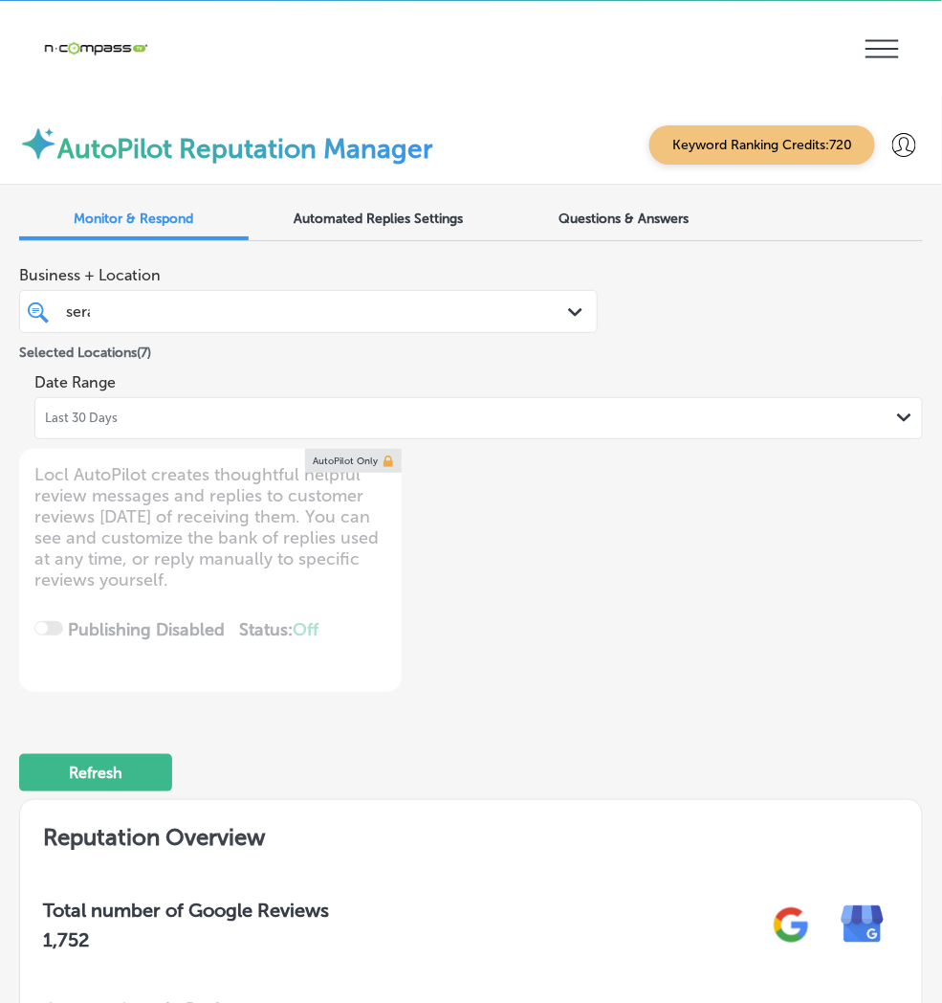
click at [0, 0] on link "Reputation" at bounding box center [0, 0] width 0 height 0
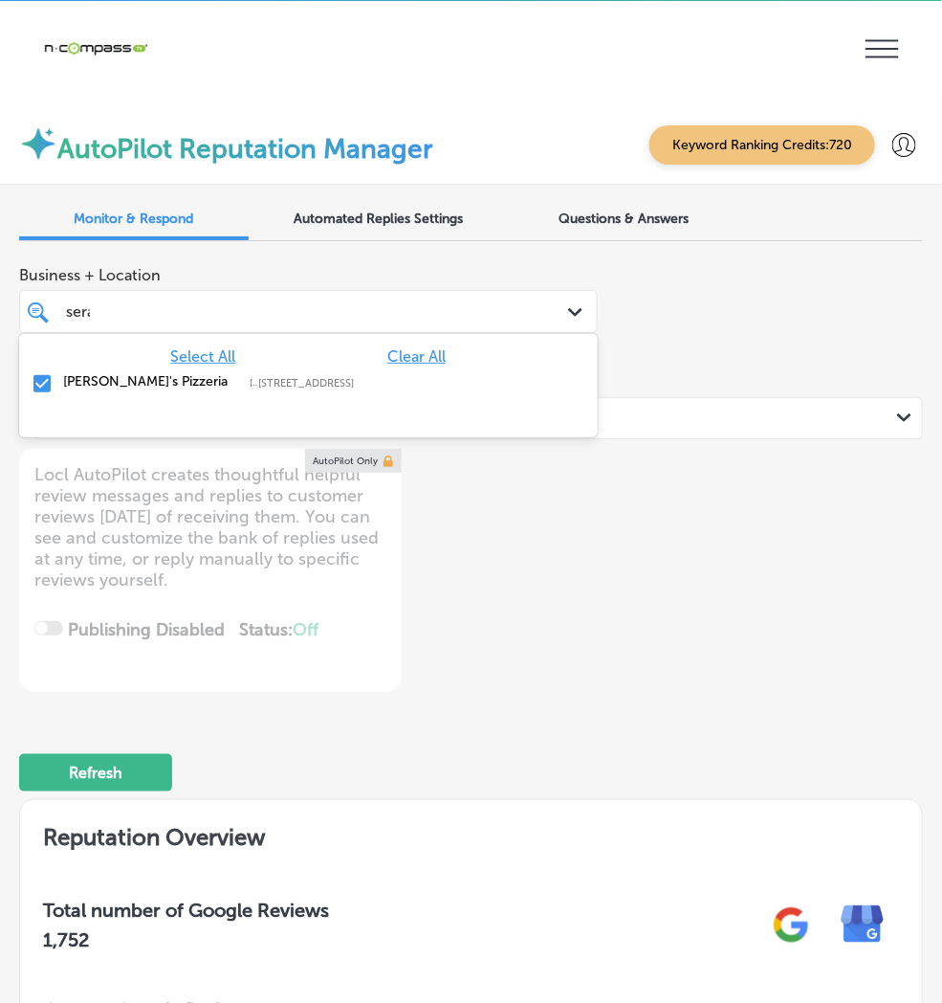
click at [260, 297] on div "sera sera" at bounding box center [308, 312] width 504 height 30
click at [446, 347] on span "Clear All" at bounding box center [416, 356] width 58 height 18
type textarea "x"
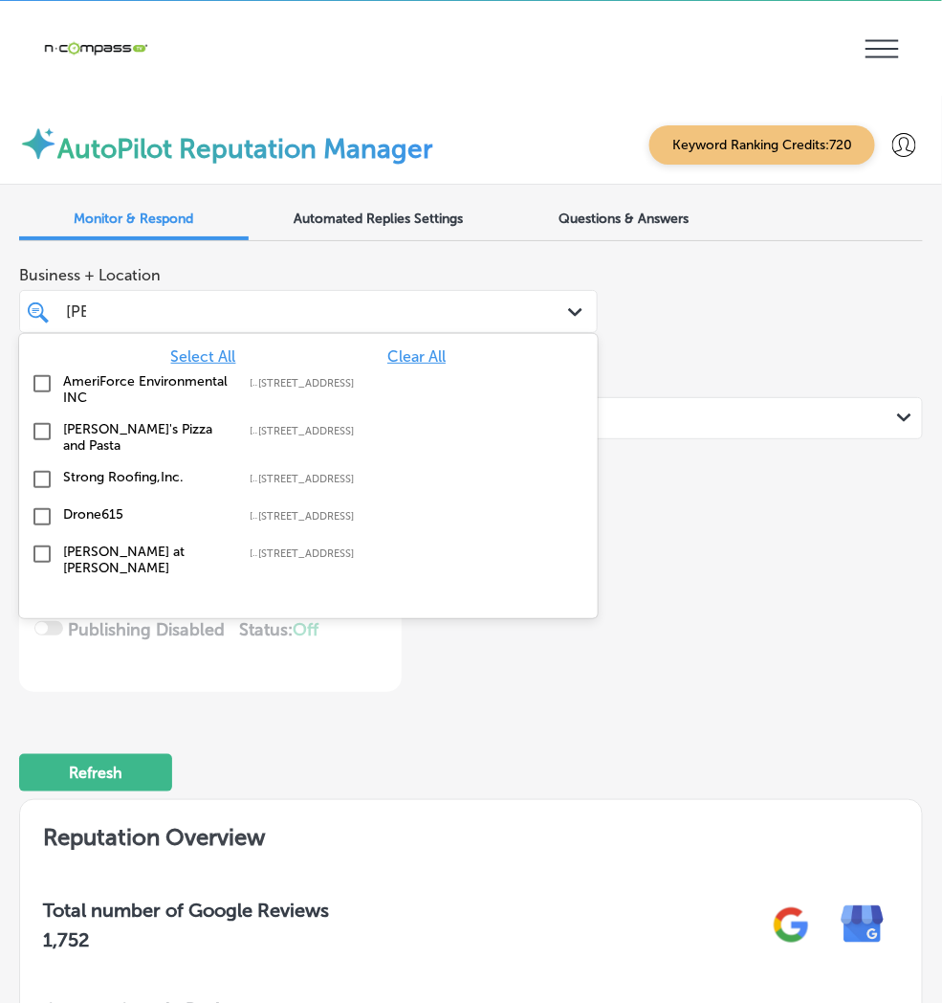
type input "[PERSON_NAME]"
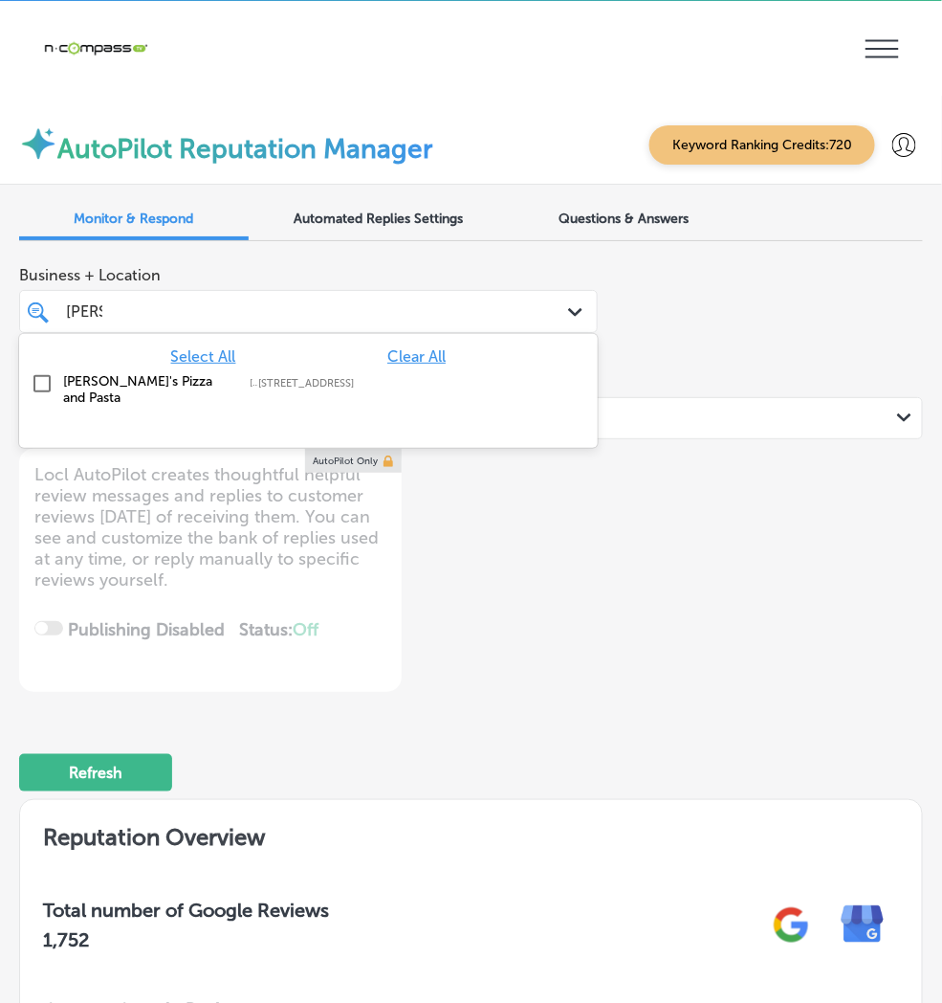
click at [54, 372] on input "checkbox" at bounding box center [42, 383] width 23 height 23
type textarea "x"
type input "[PERSON_NAME]"
click at [559, 396] on div "Business + Location option [STREET_ADDRESS]. option [STREET_ADDRESS]. 2 results…" at bounding box center [471, 473] width 904 height 435
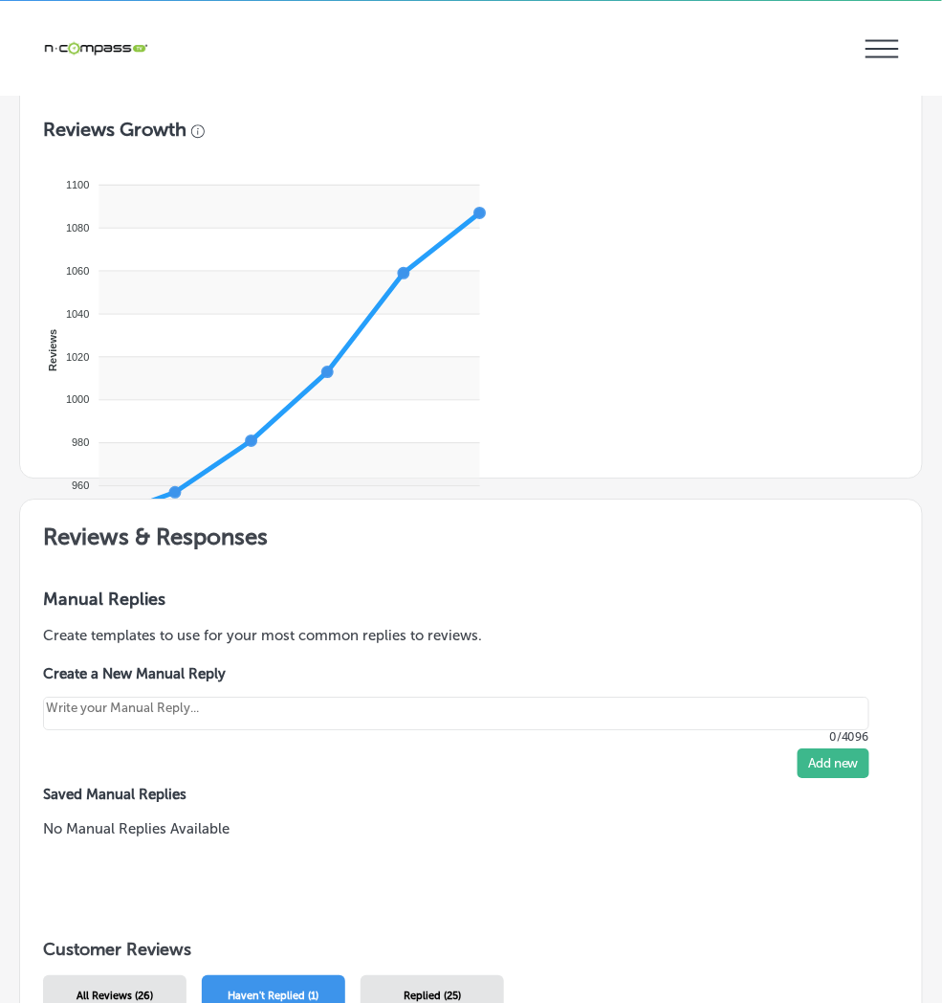
scroll to position [1227, 0]
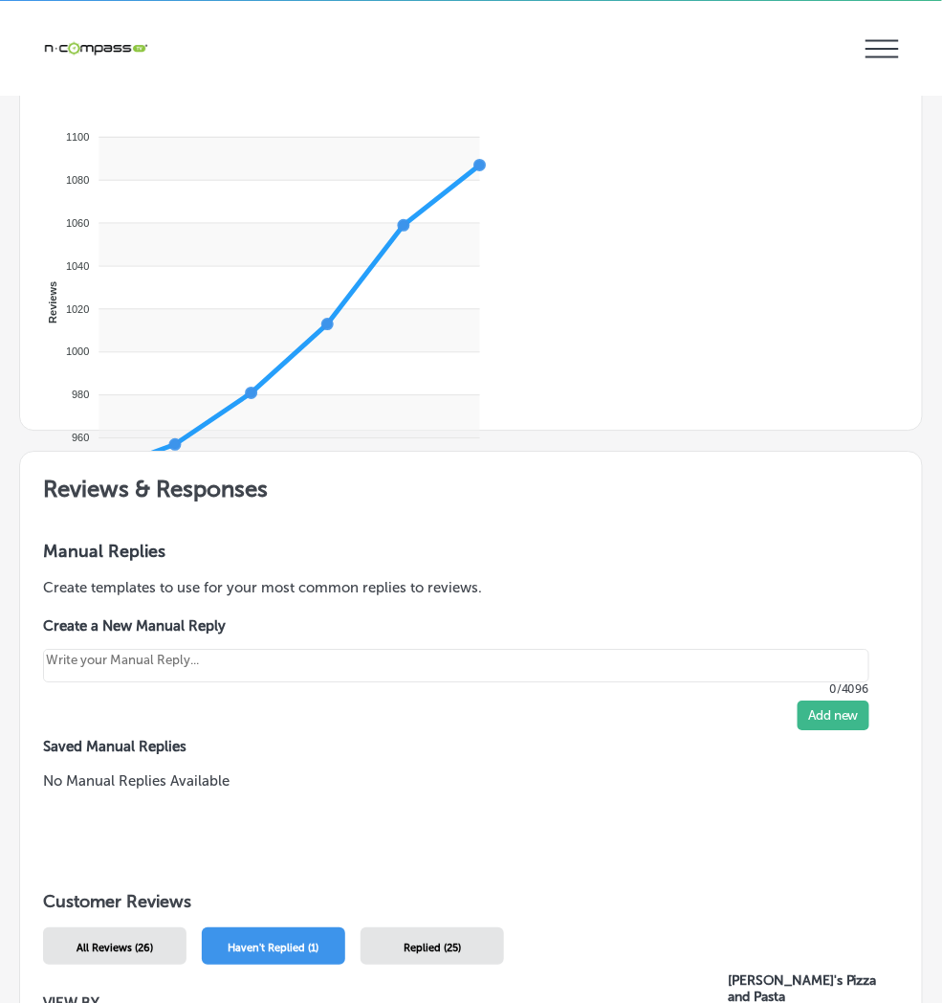
drag, startPoint x: 485, startPoint y: 322, endPoint x: 765, endPoint y: 720, distance: 486.8
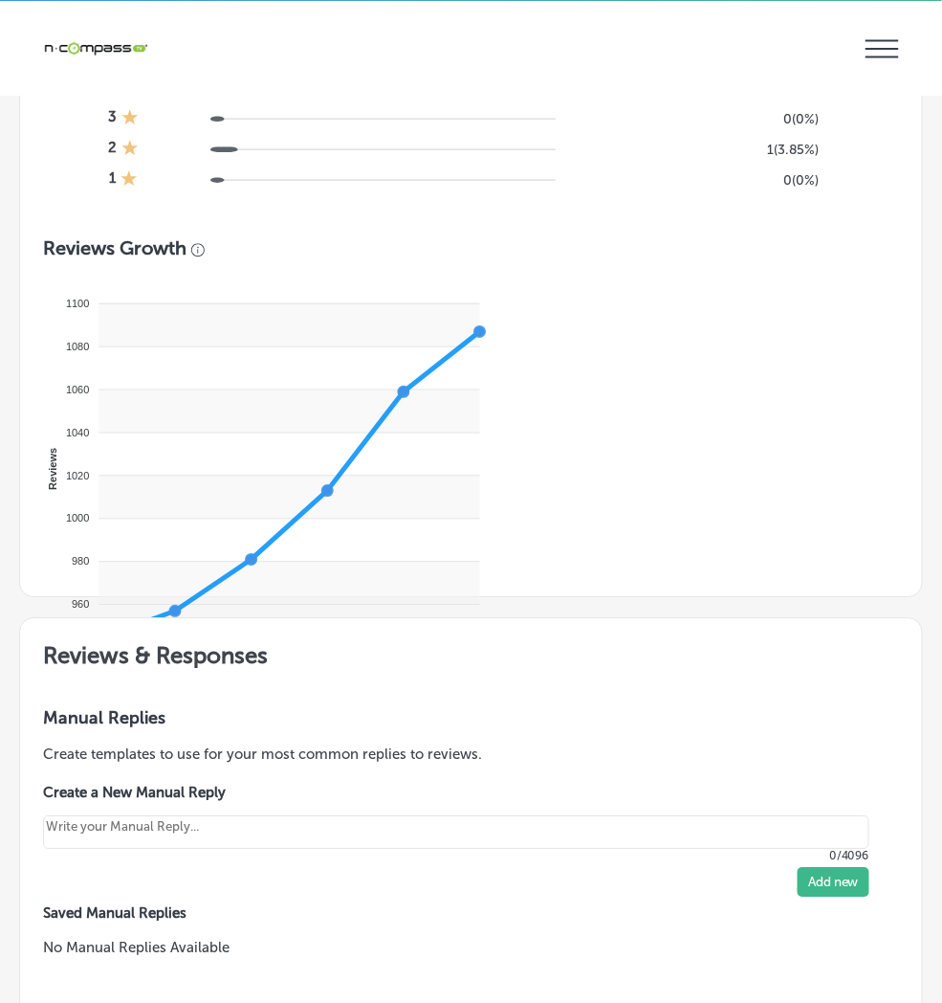
scroll to position [943, 0]
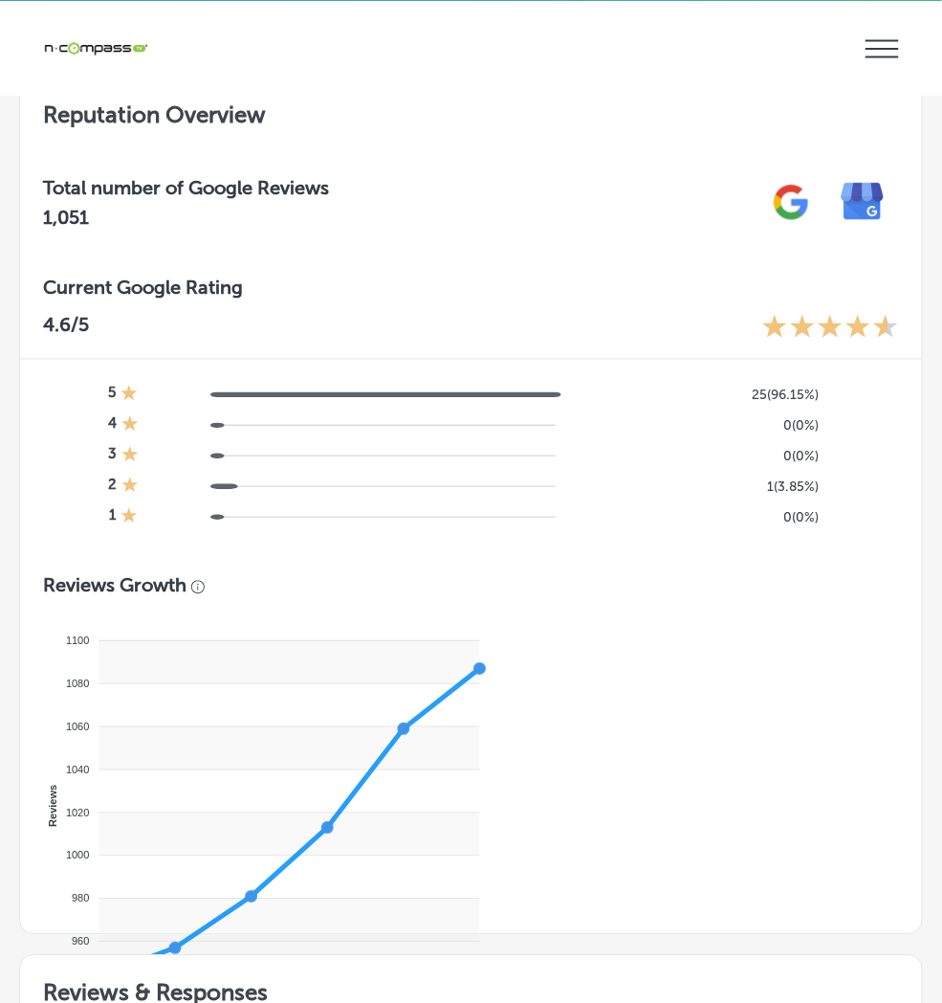
type textarea "x"
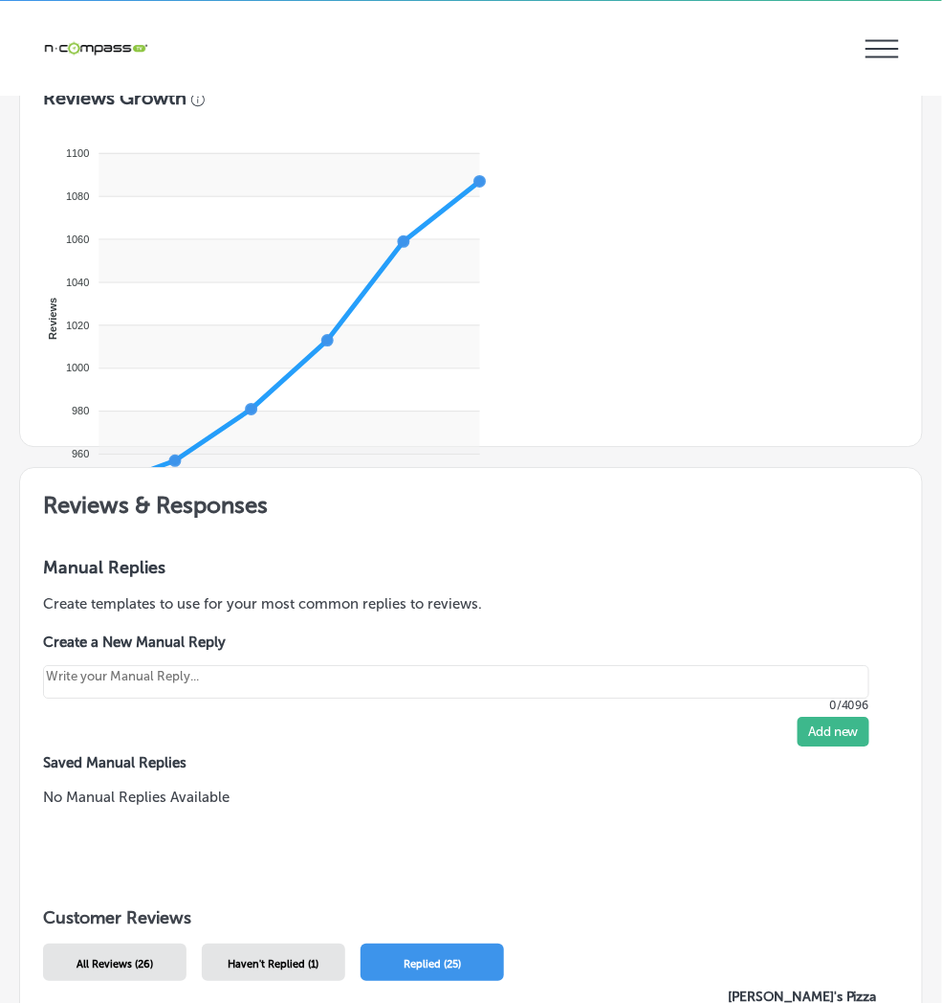
scroll to position [1227, 0]
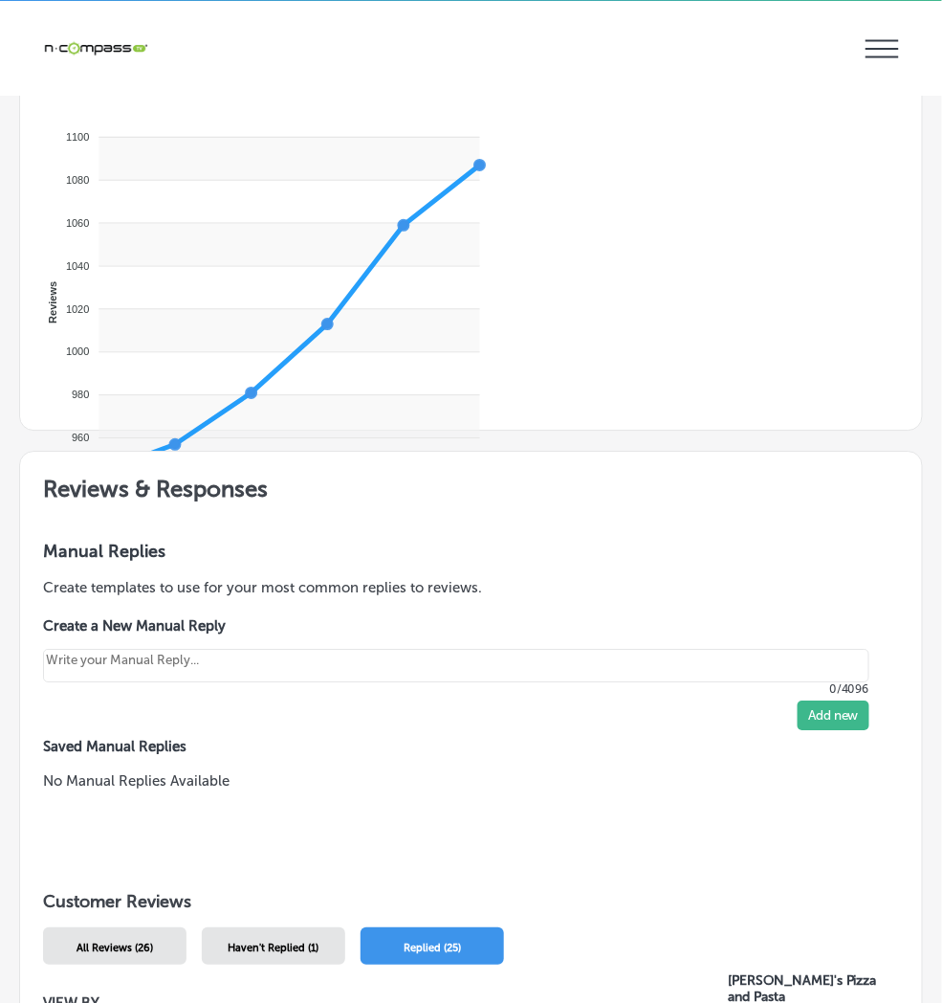
drag, startPoint x: 501, startPoint y: 591, endPoint x: 760, endPoint y: 691, distance: 276.8
drag, startPoint x: 760, startPoint y: 687, endPoint x: 480, endPoint y: 603, distance: 291.8
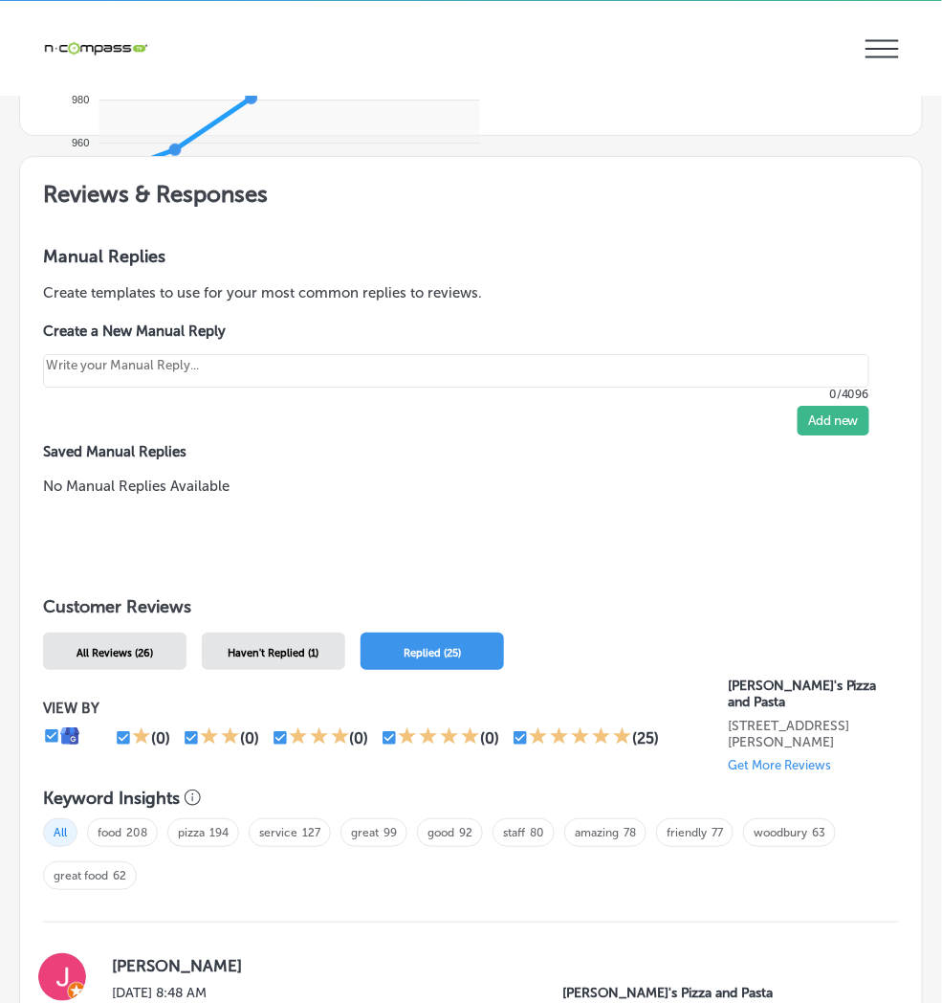
scroll to position [1651, 0]
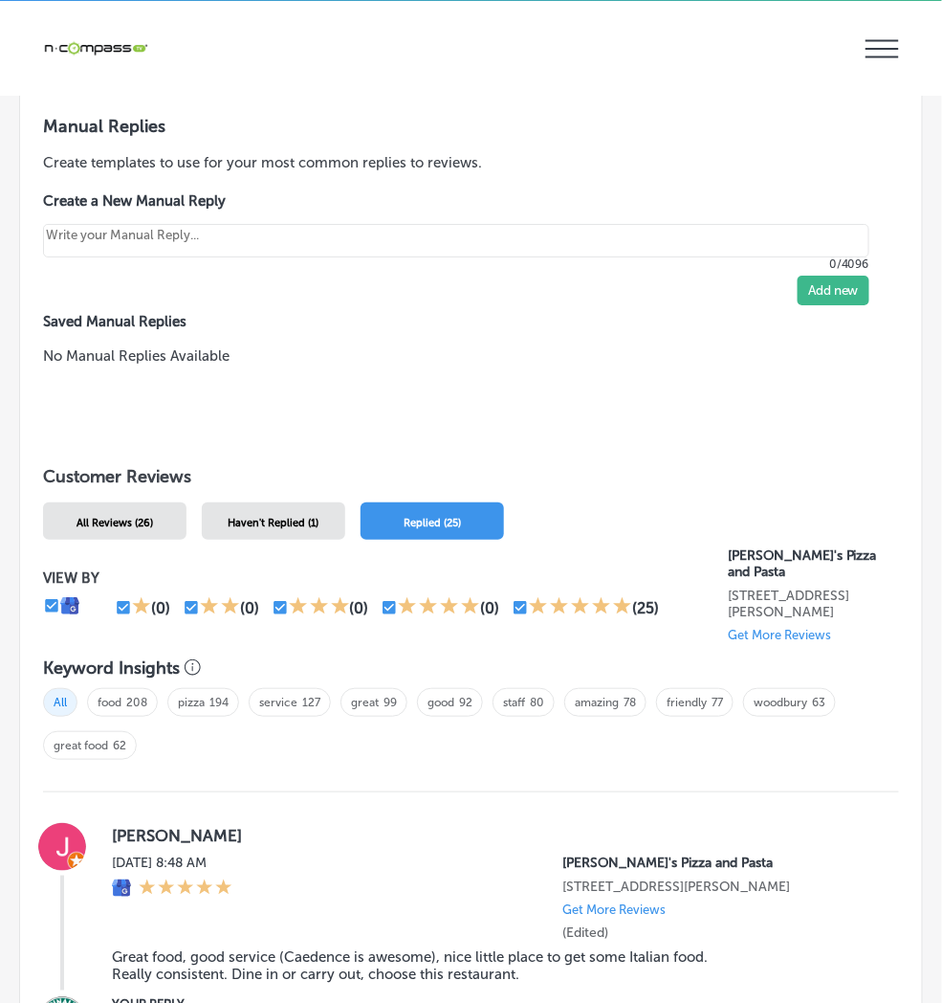
drag, startPoint x: 496, startPoint y: 617, endPoint x: 705, endPoint y: 731, distance: 238.5
click at [369, 428] on div "Manual Replies Create templates to use for your most common replies to reviews.…" at bounding box center [471, 260] width 902 height 335
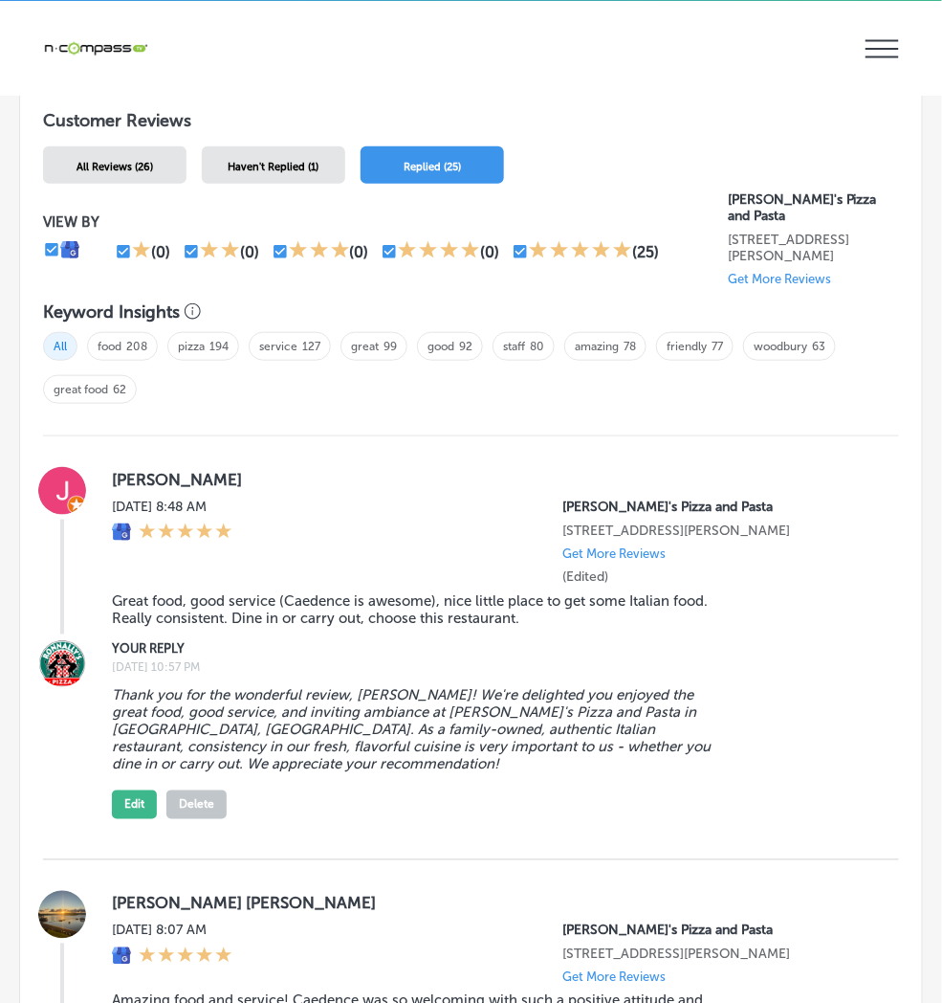
scroll to position [2077, 0]
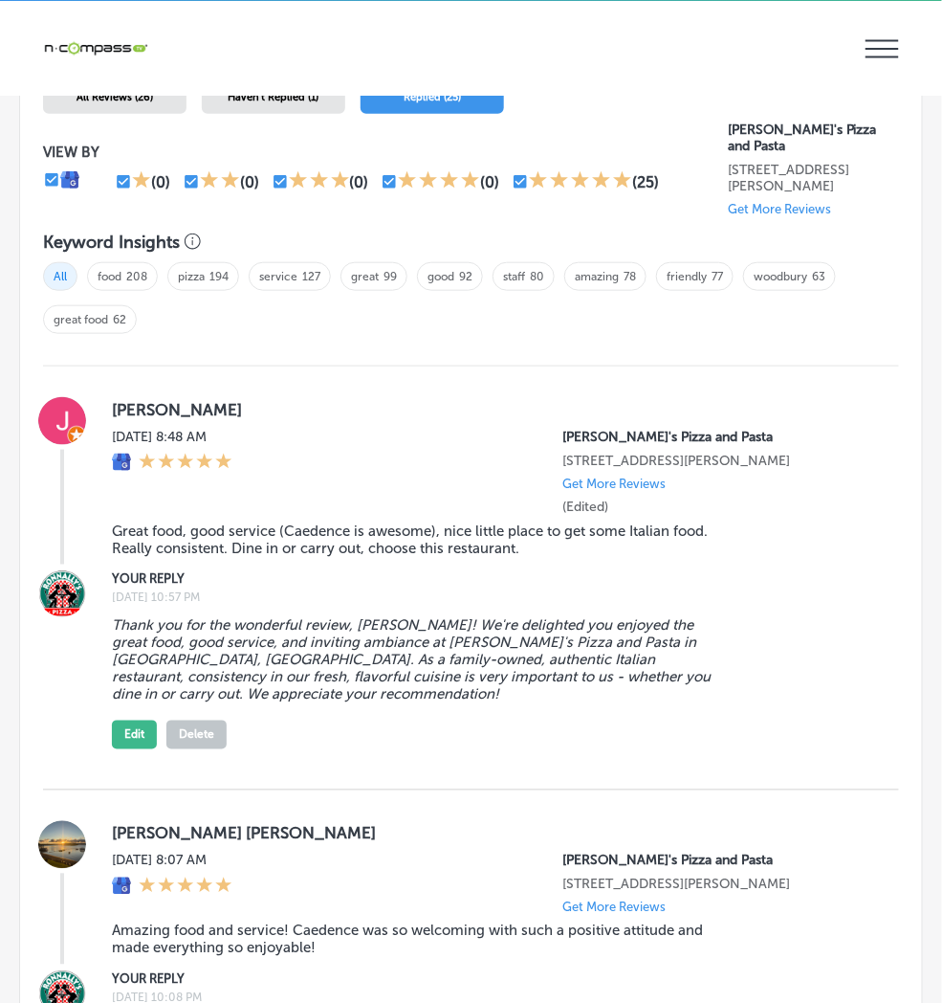
drag, startPoint x: 475, startPoint y: 682, endPoint x: 702, endPoint y: 789, distance: 250.8
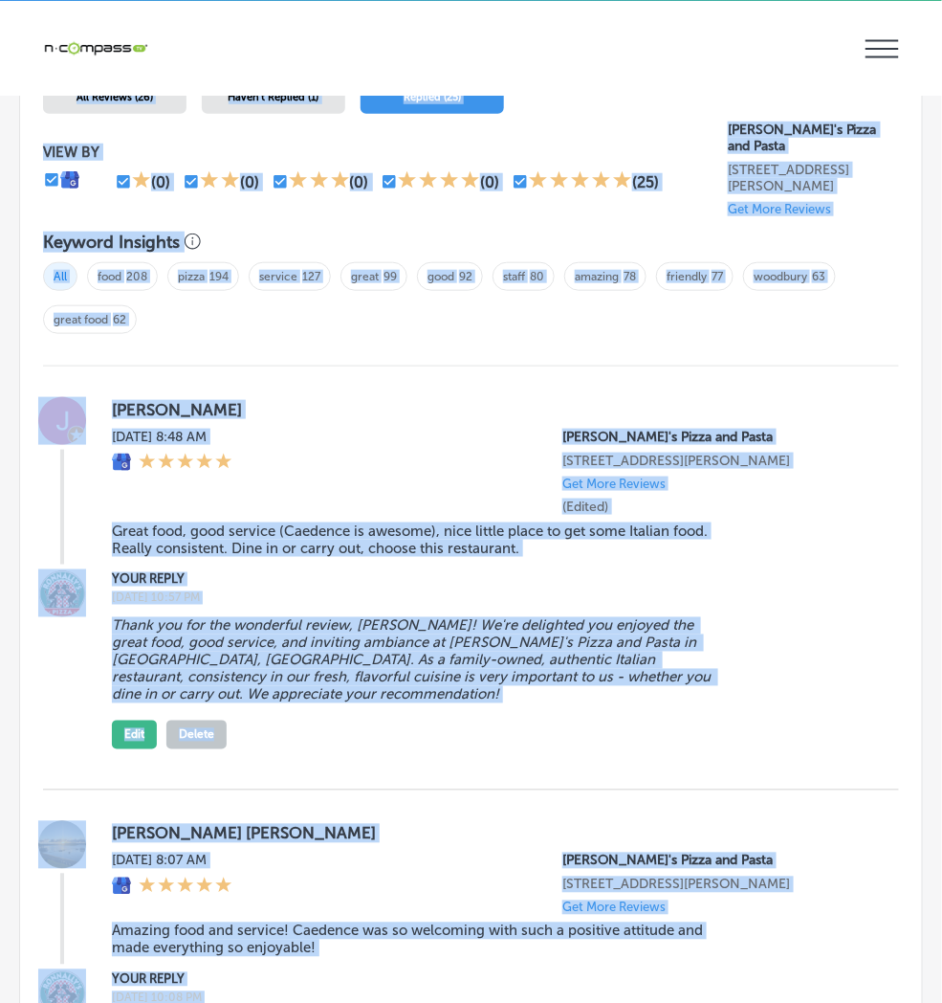
drag, startPoint x: 637, startPoint y: 779, endPoint x: 394, endPoint y: 655, distance: 272.5
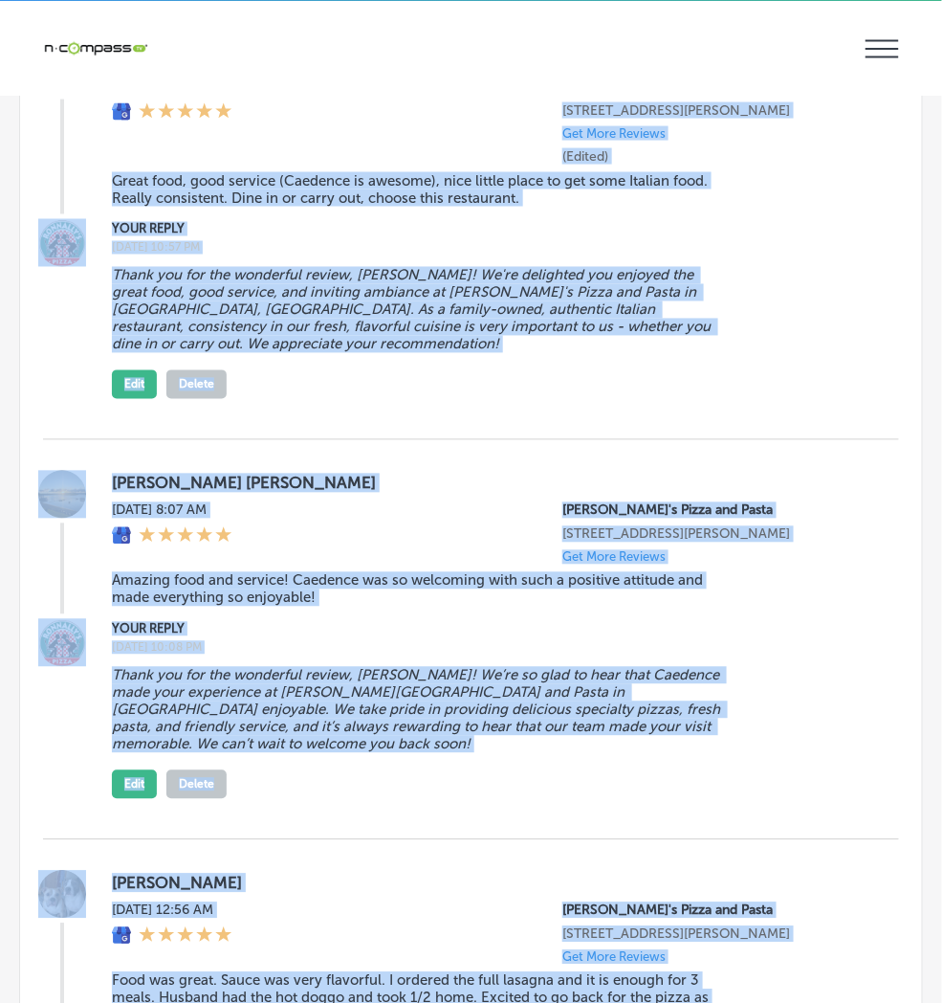
scroll to position [2644, 0]
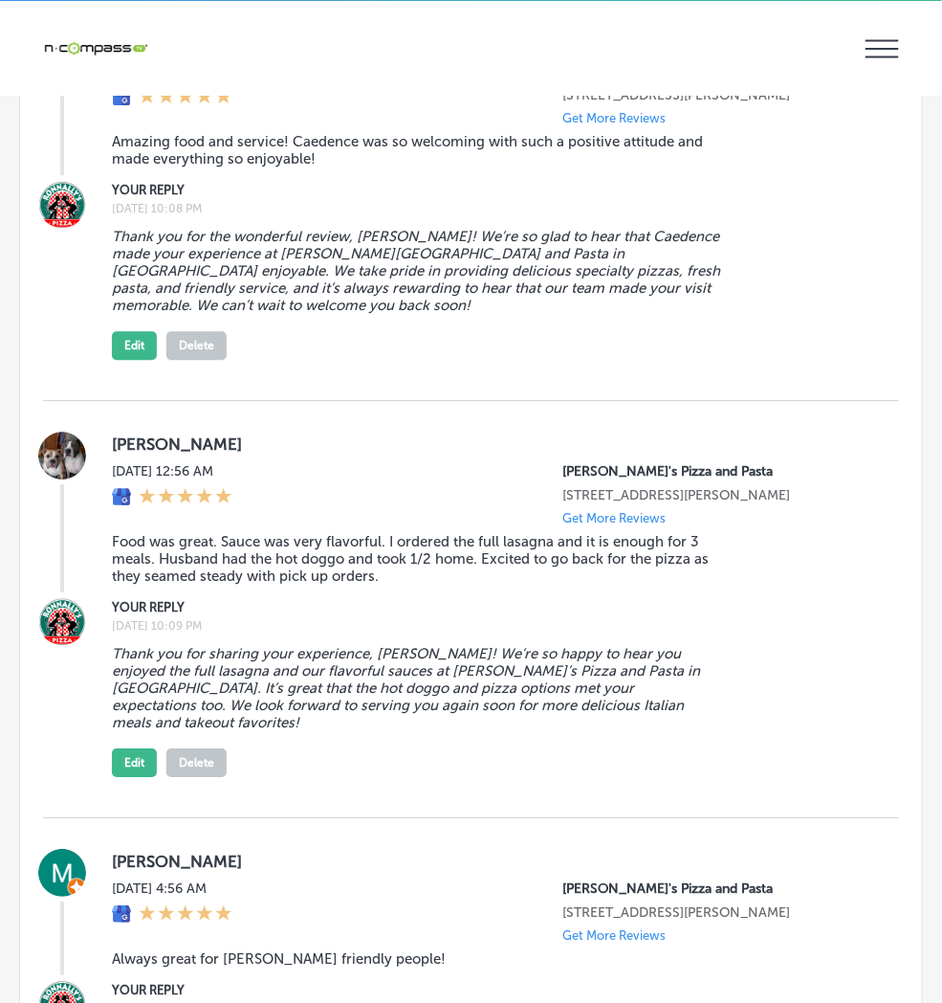
scroll to position [3069, 0]
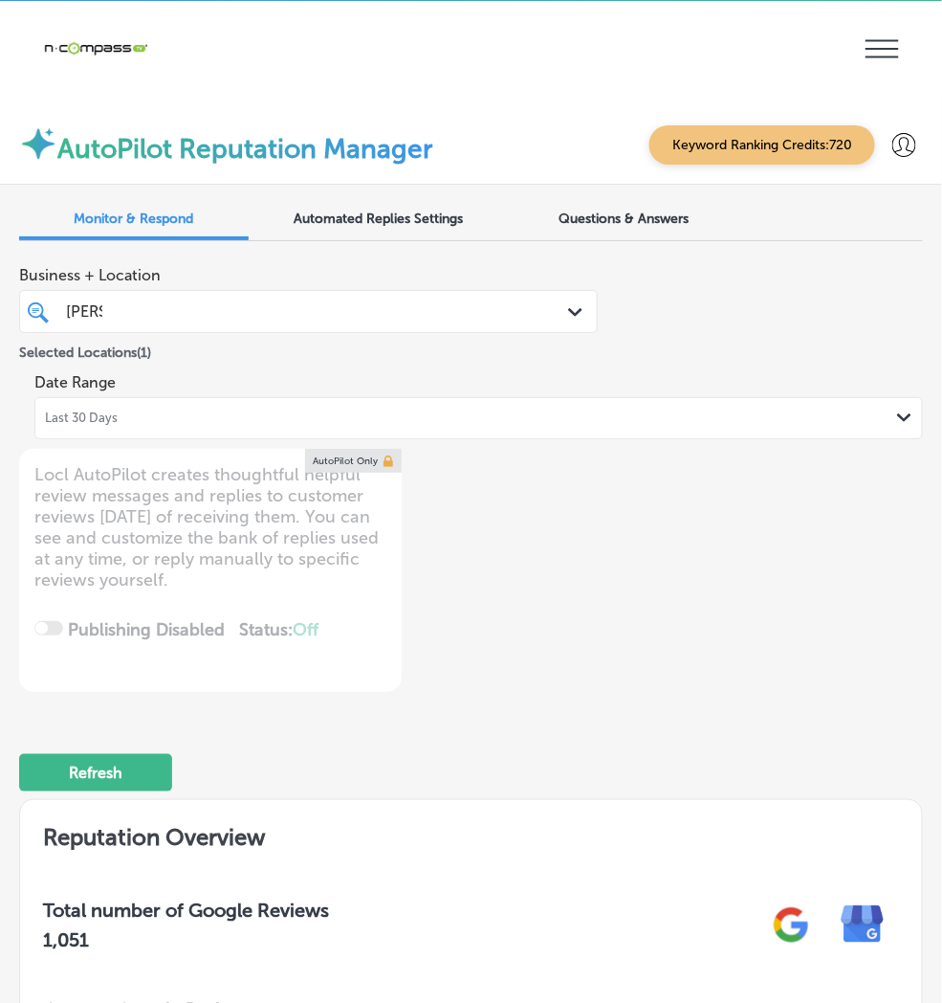
scroll to position [425, 0]
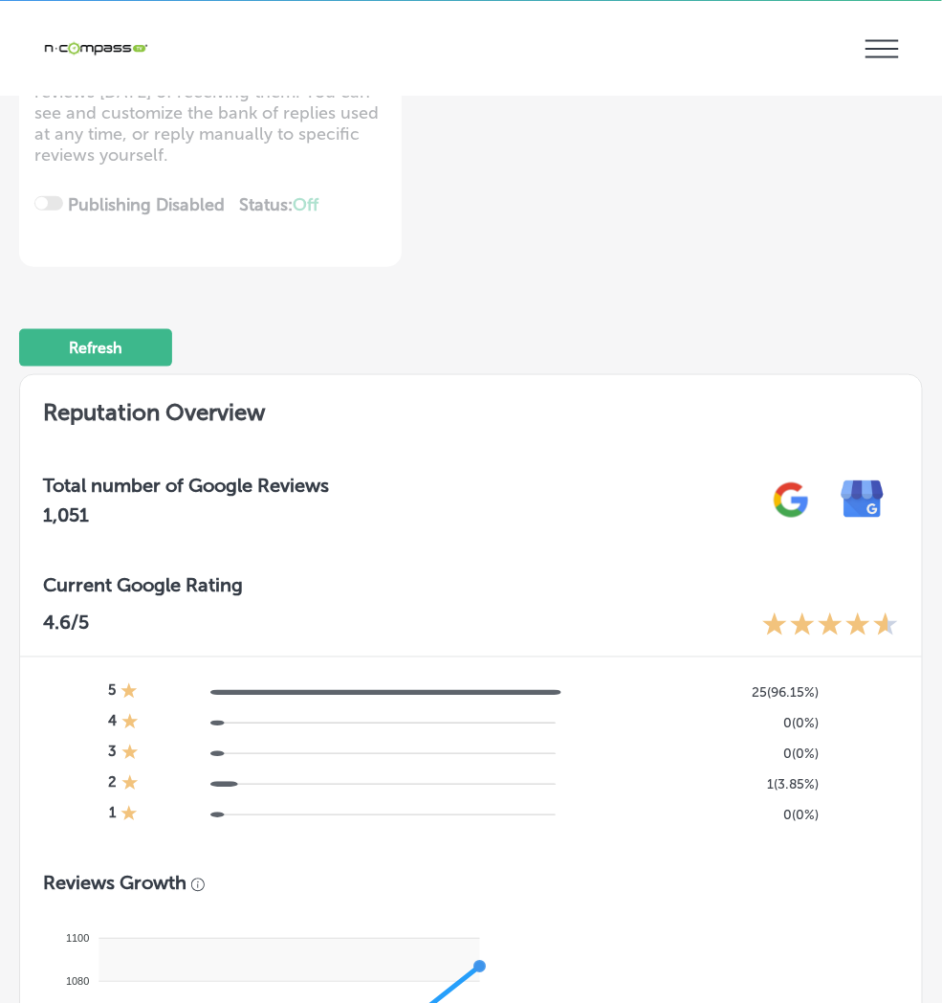
click at [111, 96] on div "iconmonstr-menu-thin copy Created with Sketch. Overview Directory Sync Created …" at bounding box center [471, 48] width 942 height 95
click at [685, 290] on div "Refresh" at bounding box center [471, 339] width 904 height 99
